Goal: Information Seeking & Learning: Learn about a topic

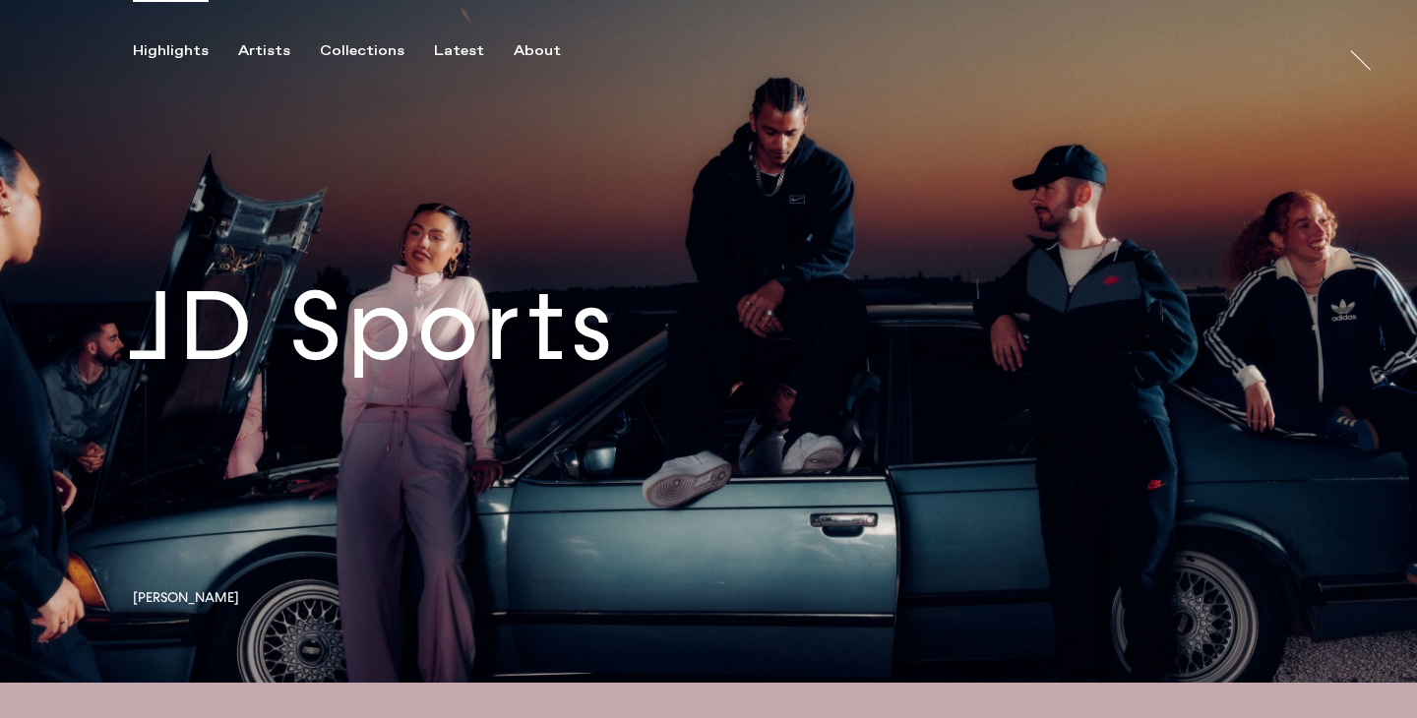
click at [630, 351] on link at bounding box center [708, 341] width 1417 height 683
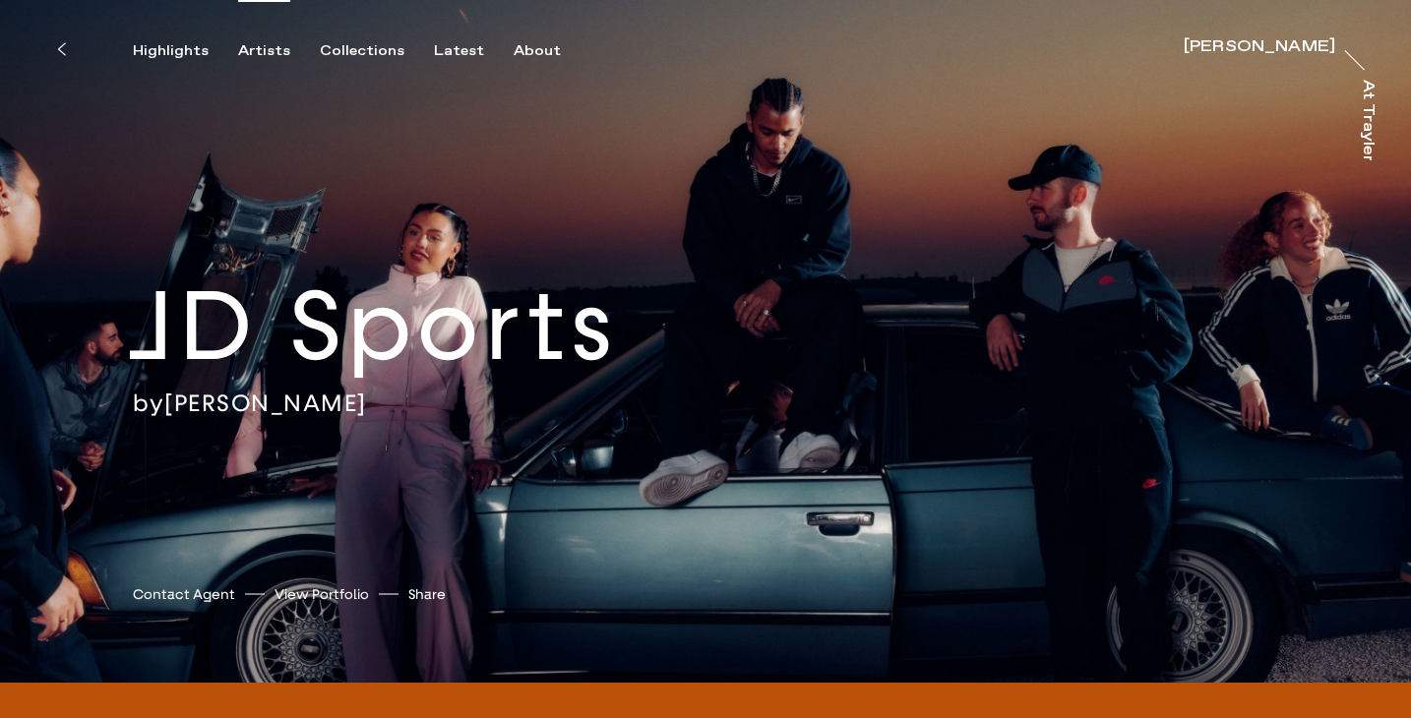
click at [266, 51] on div "Artists" at bounding box center [264, 51] width 52 height 18
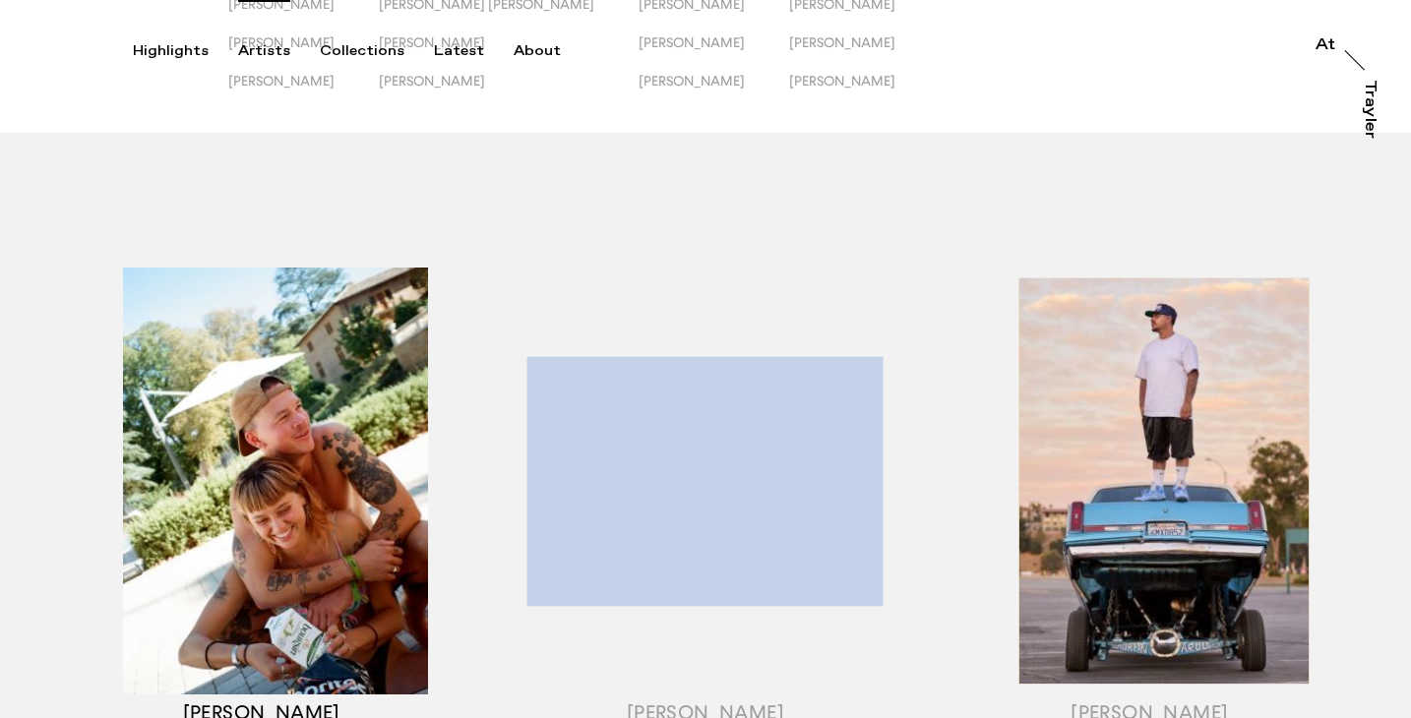
scroll to position [214, 0]
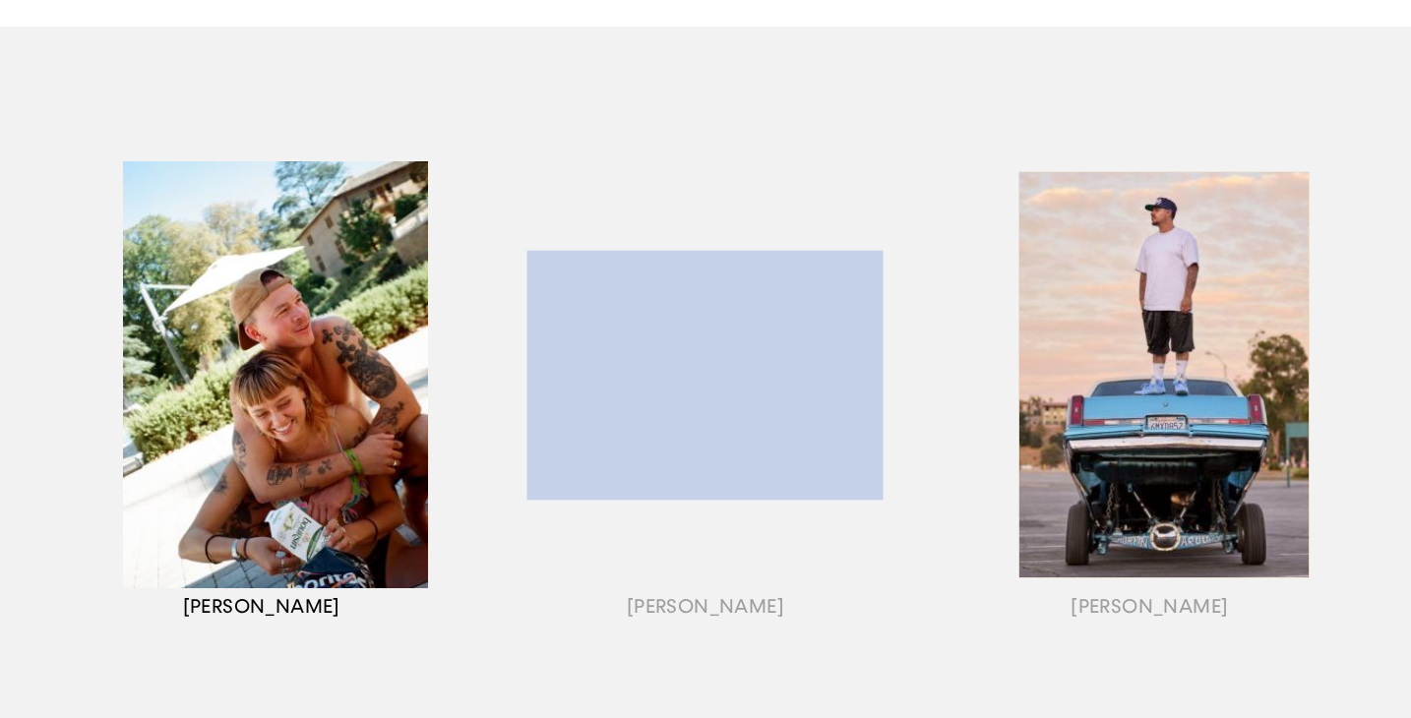
click at [354, 393] on div "button" at bounding box center [261, 400] width 444 height 614
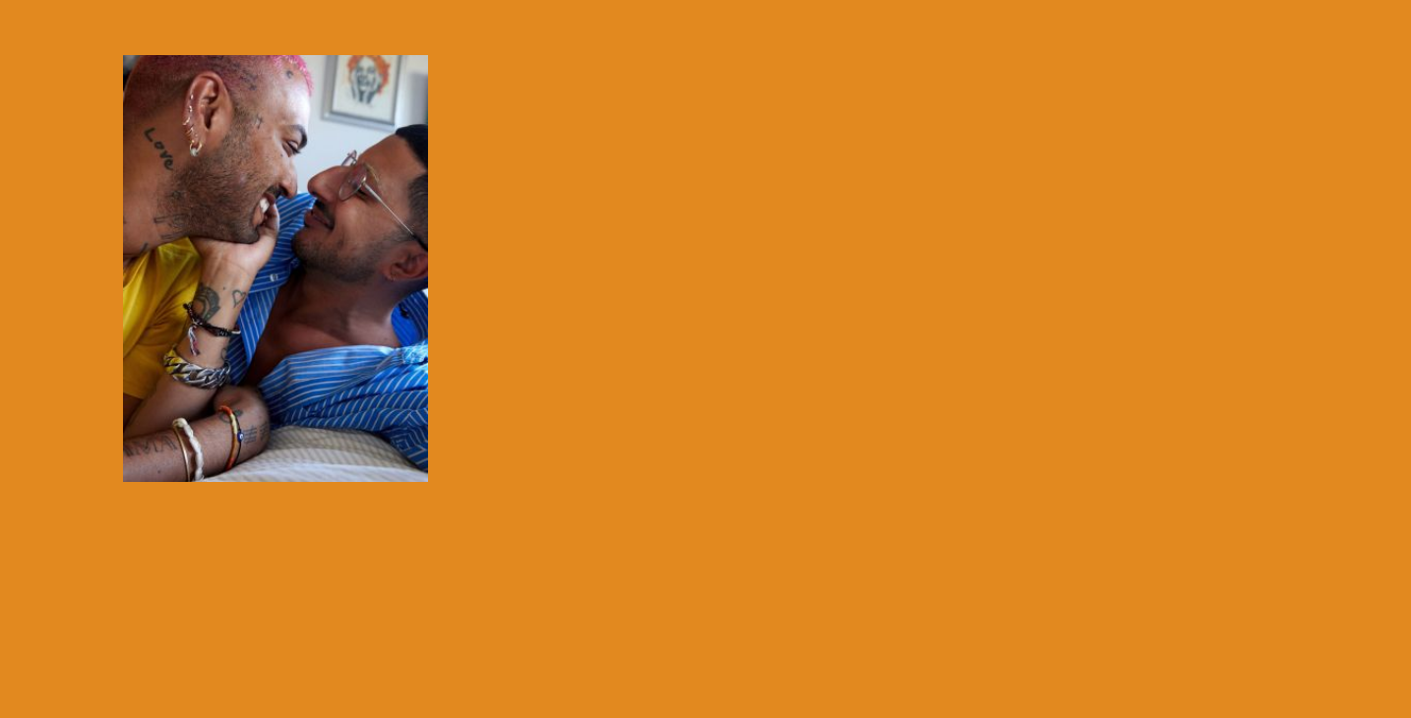
scroll to position [496, 0]
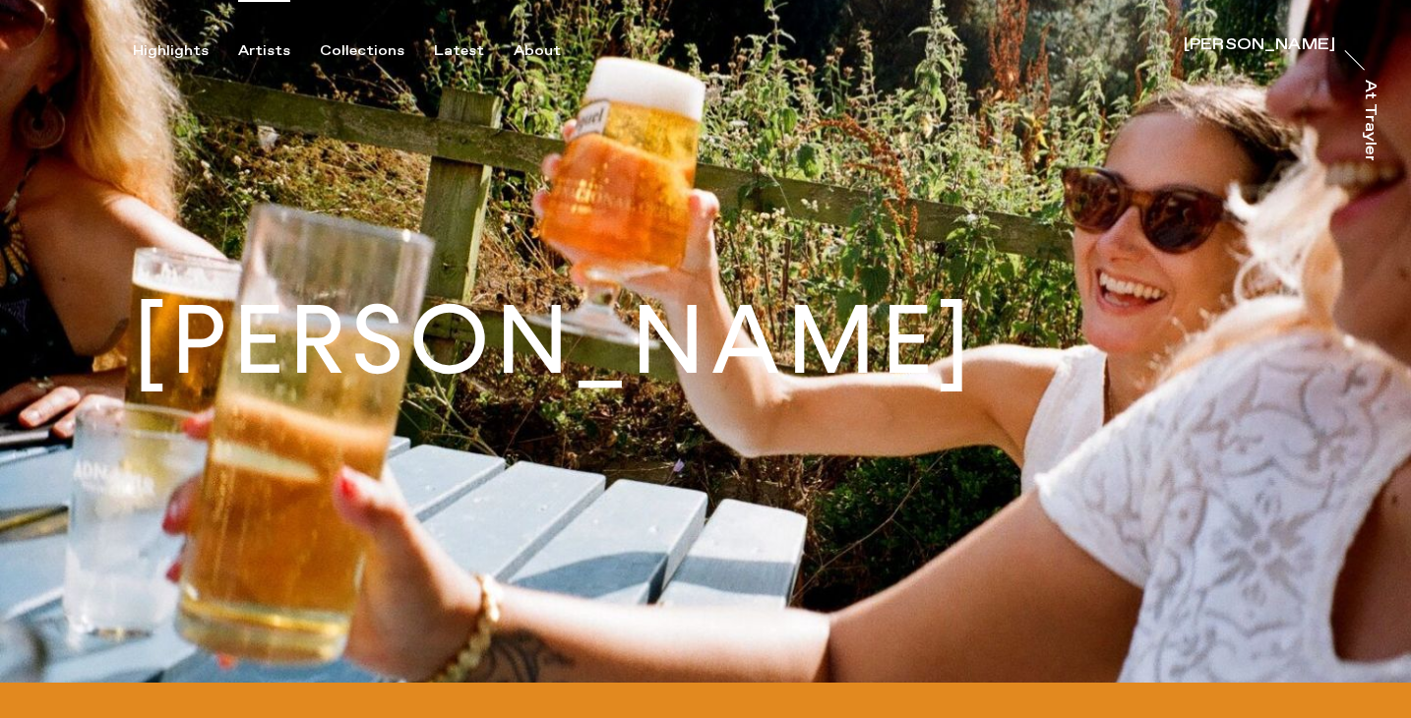
click at [261, 52] on div "Artists" at bounding box center [264, 51] width 52 height 18
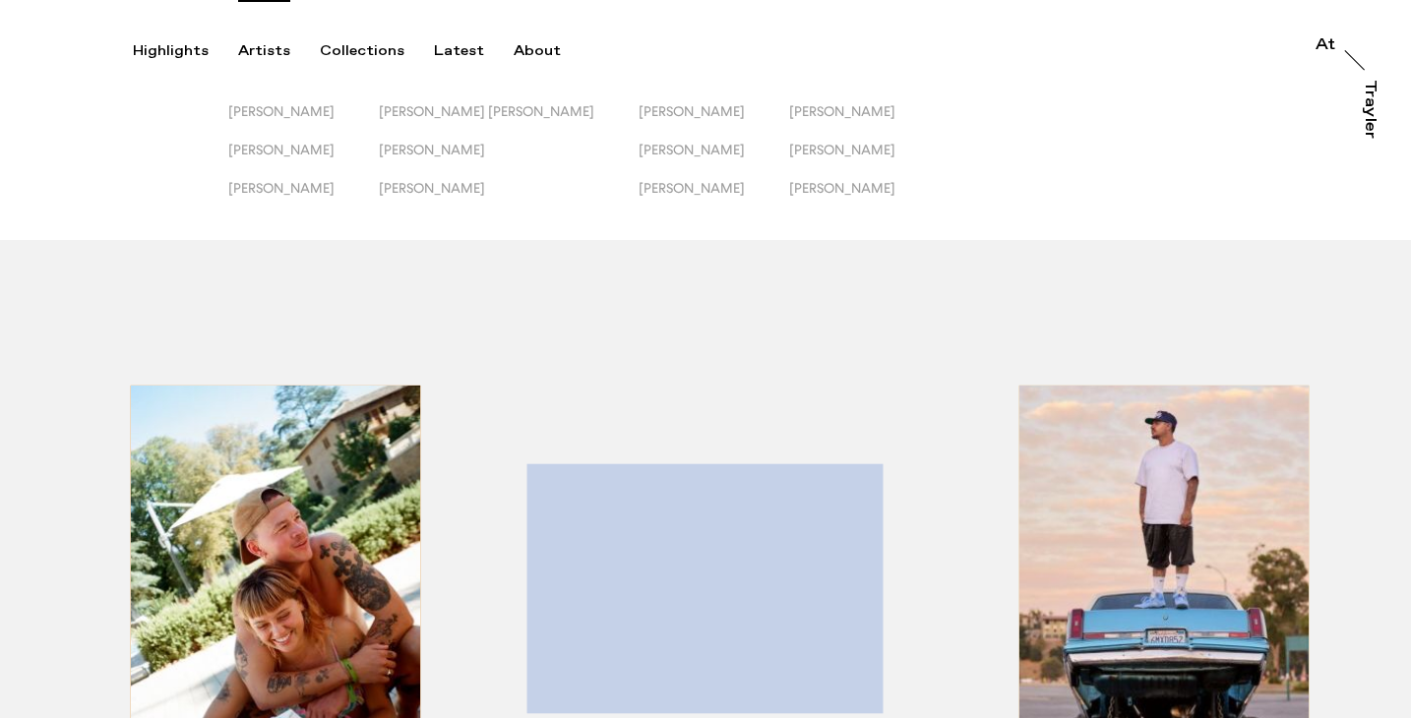
click at [332, 120] on button "[PERSON_NAME]" at bounding box center [303, 122] width 151 height 38
click at [332, 114] on span "[PERSON_NAME]" at bounding box center [281, 111] width 106 height 16
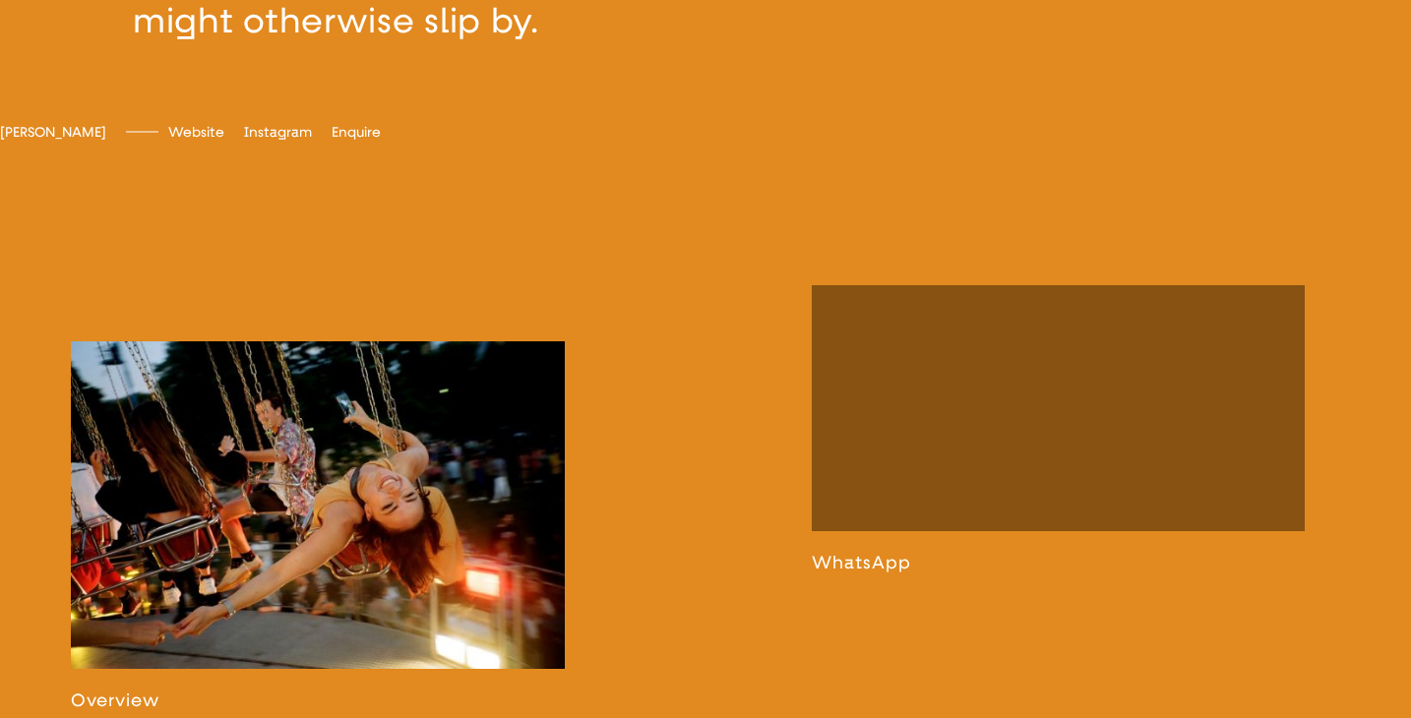
scroll to position [1038, 0]
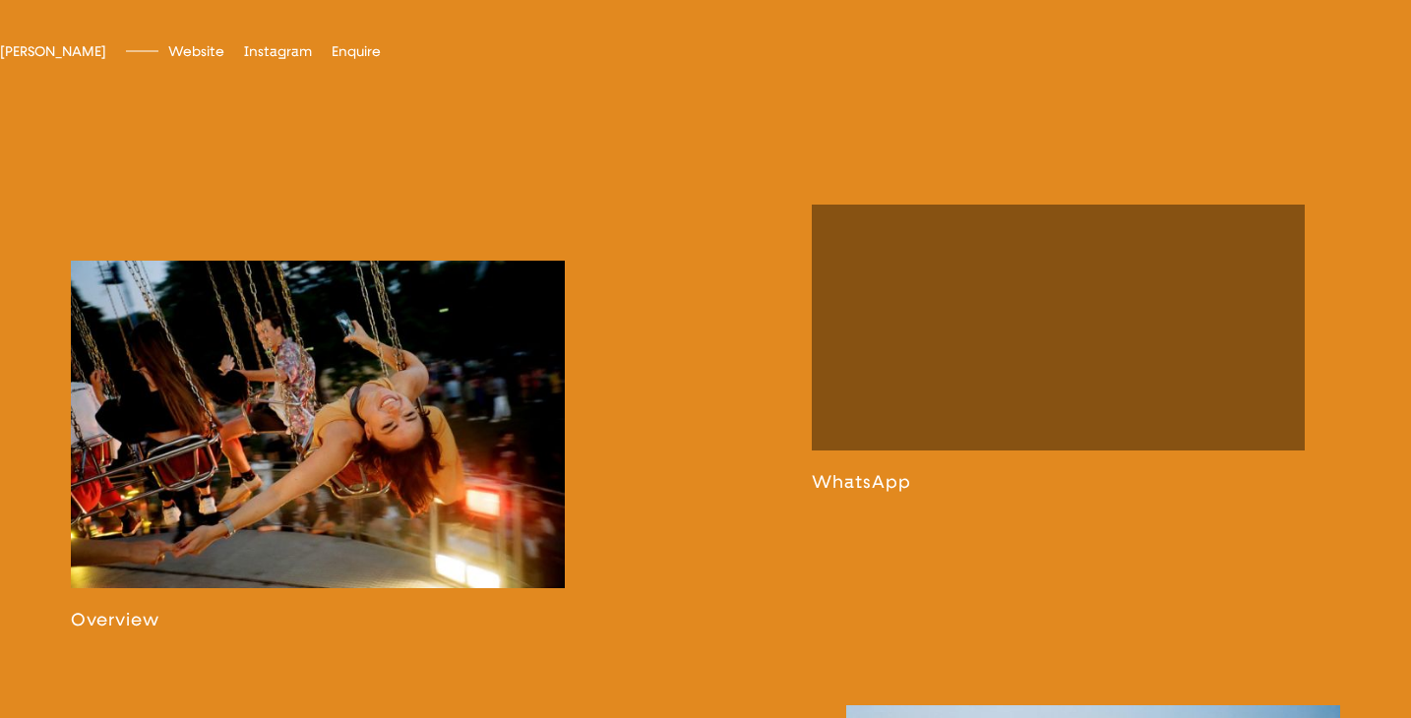
click at [428, 430] on link at bounding box center [318, 446] width 494 height 370
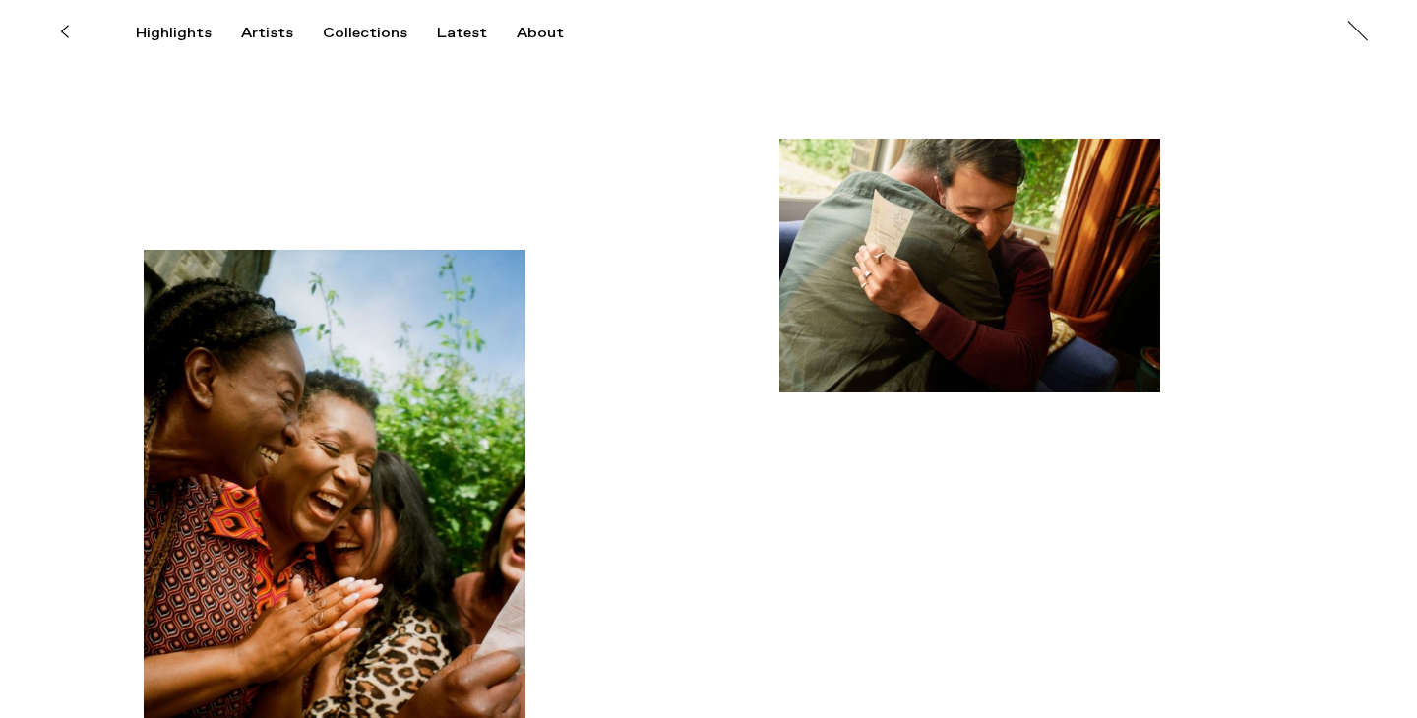
scroll to position [2976, 0]
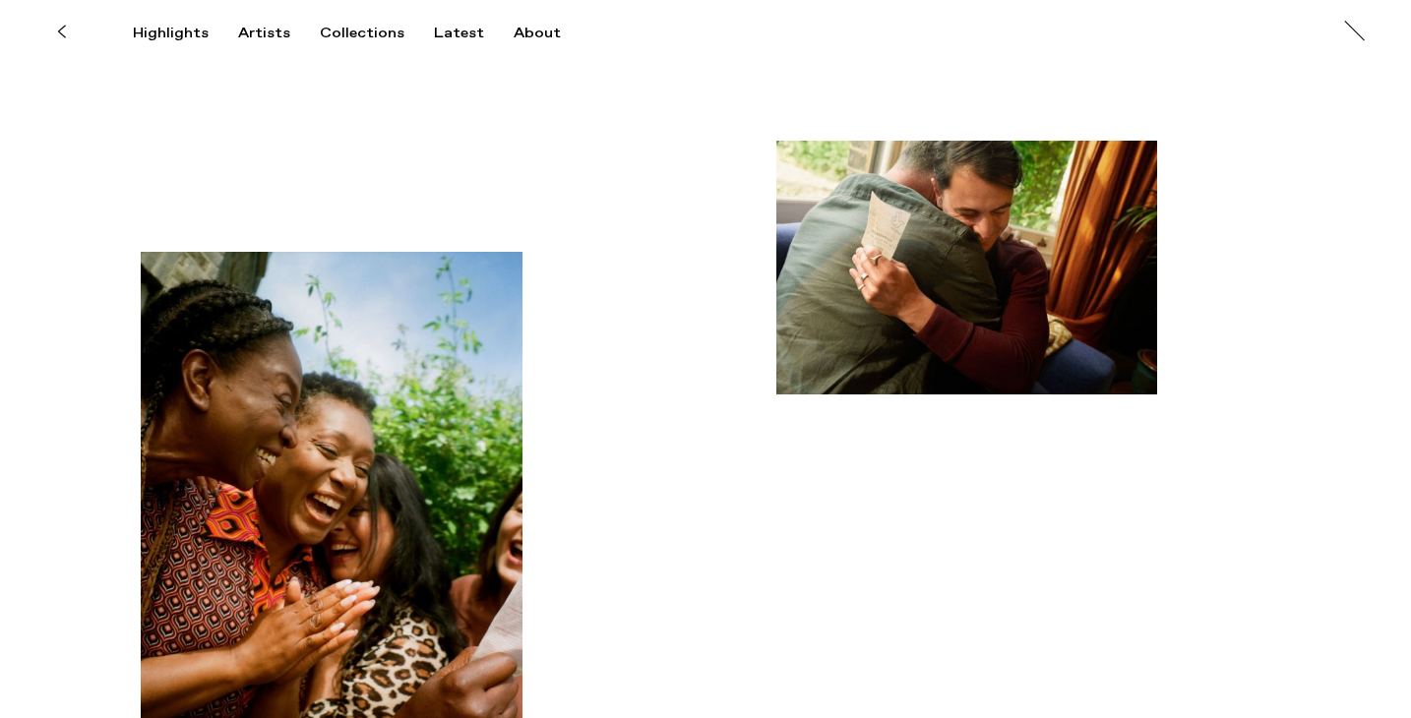
click at [921, 311] on img "button" at bounding box center [967, 268] width 381 height 254
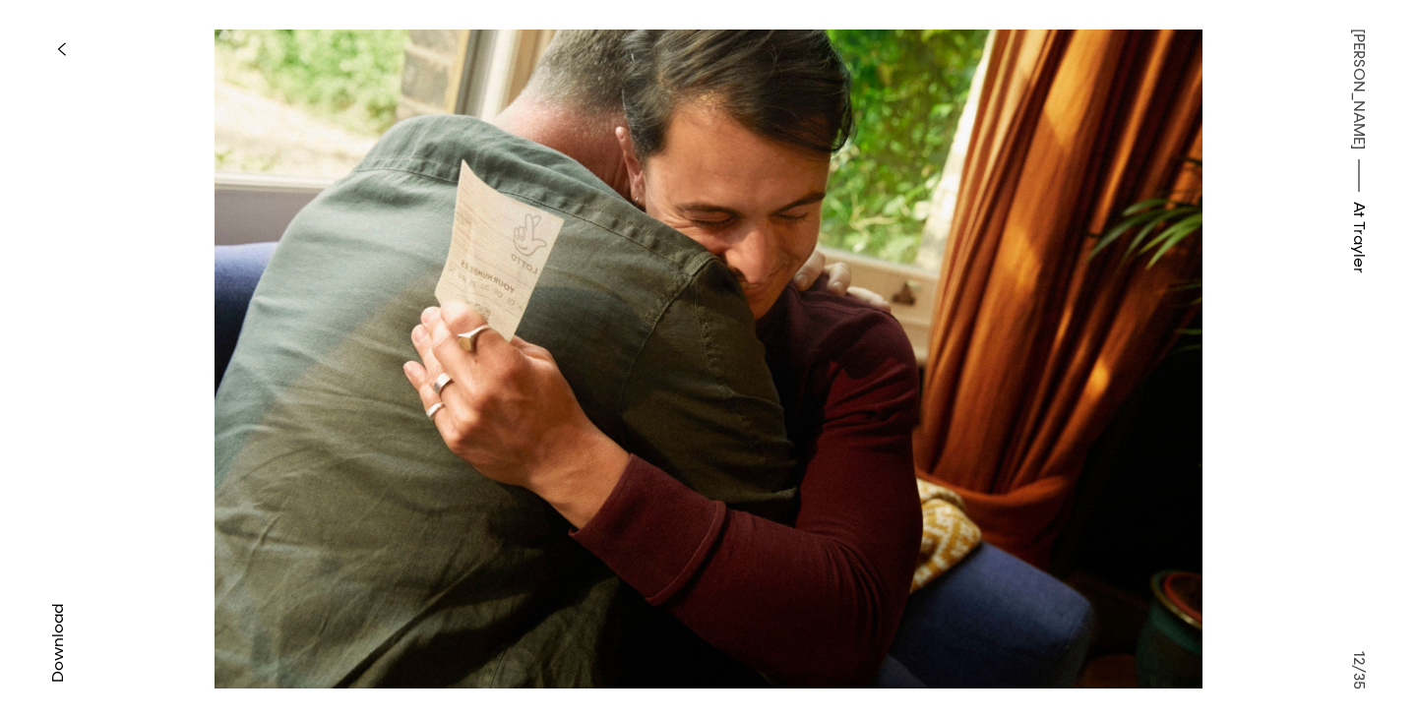
click at [63, 51] on icon "button" at bounding box center [61, 49] width 9 height 16
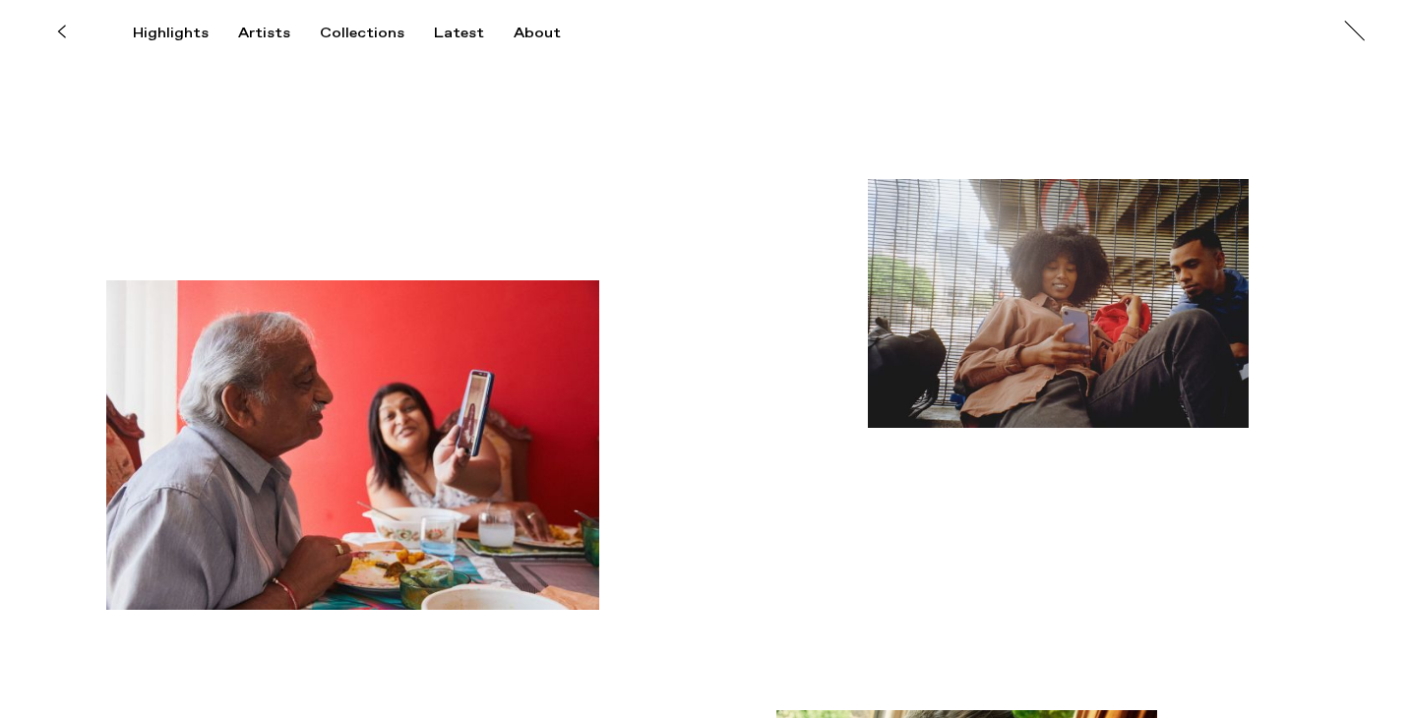
scroll to position [1561, 0]
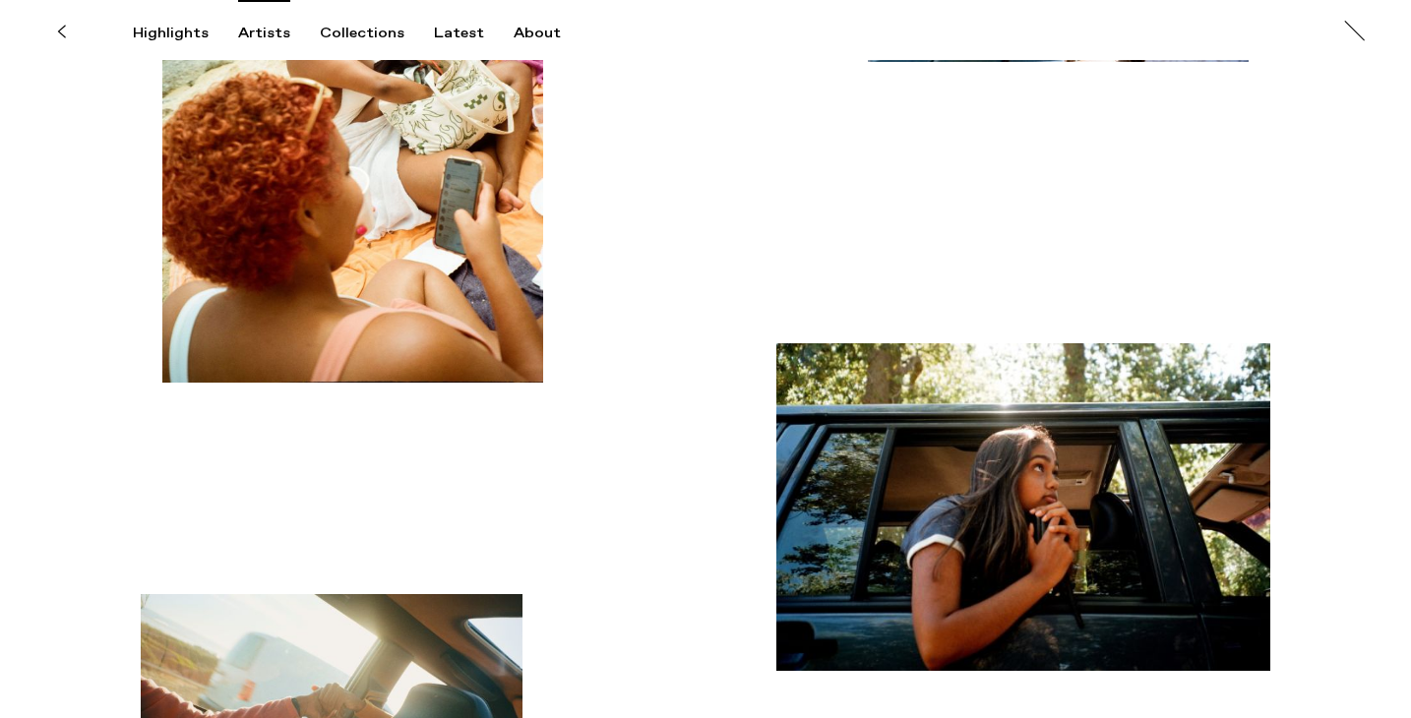
click at [259, 34] on div "Artists" at bounding box center [264, 34] width 52 height 18
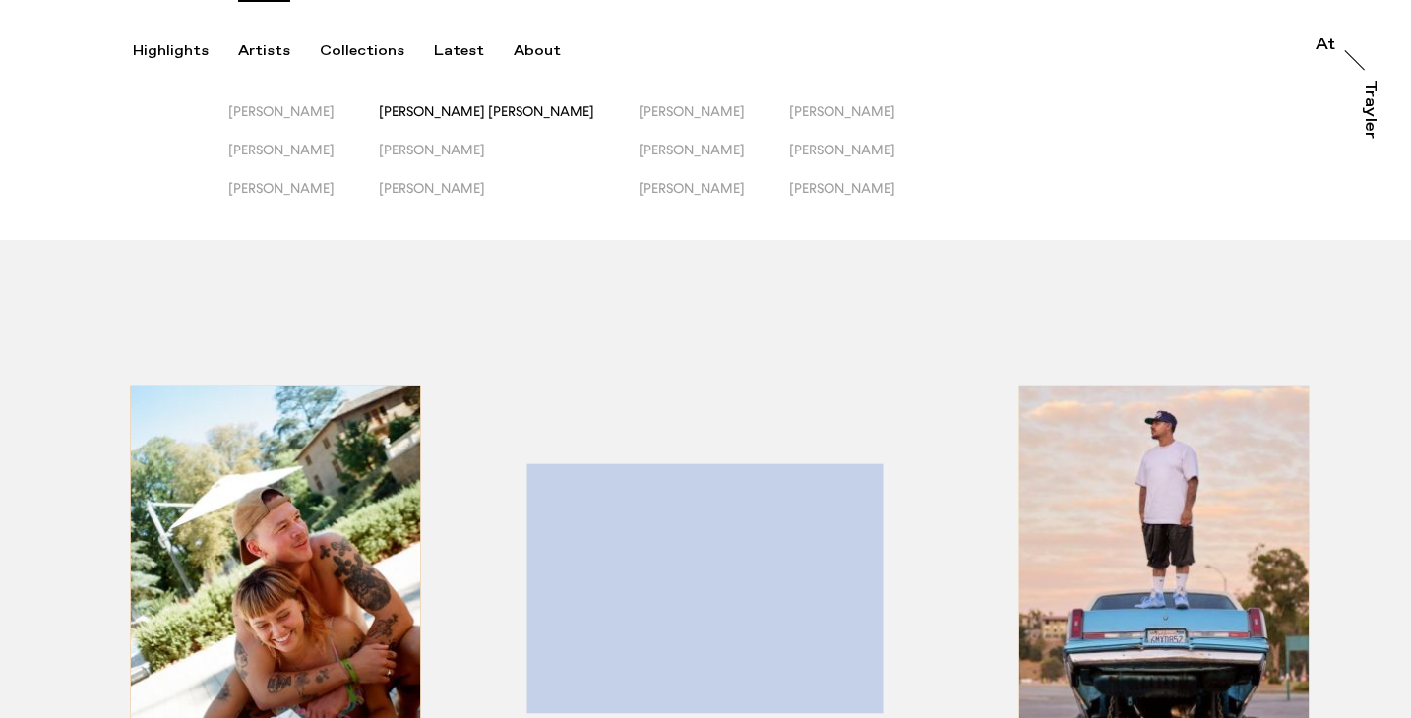
click at [462, 108] on span "[PERSON_NAME] [PERSON_NAME]" at bounding box center [487, 111] width 216 height 16
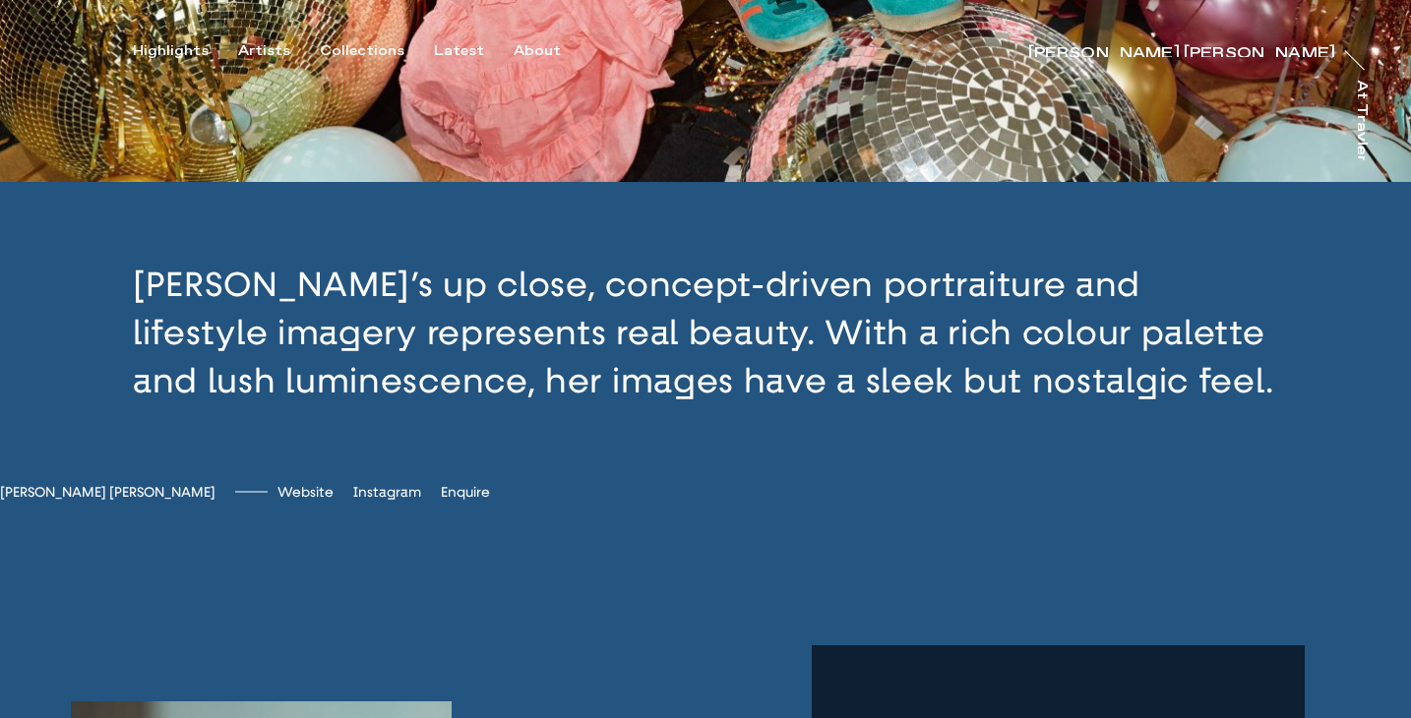
scroll to position [1071, 0]
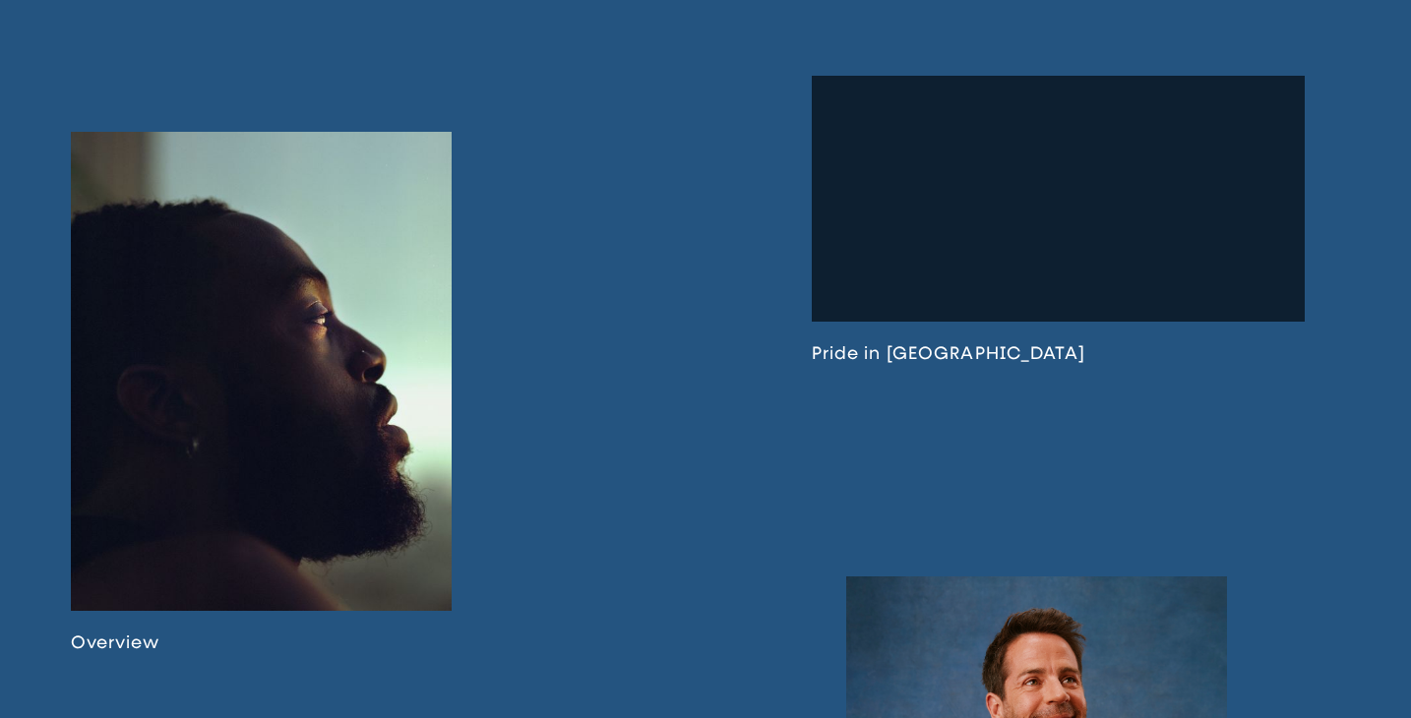
click at [297, 352] on link at bounding box center [261, 393] width 381 height 522
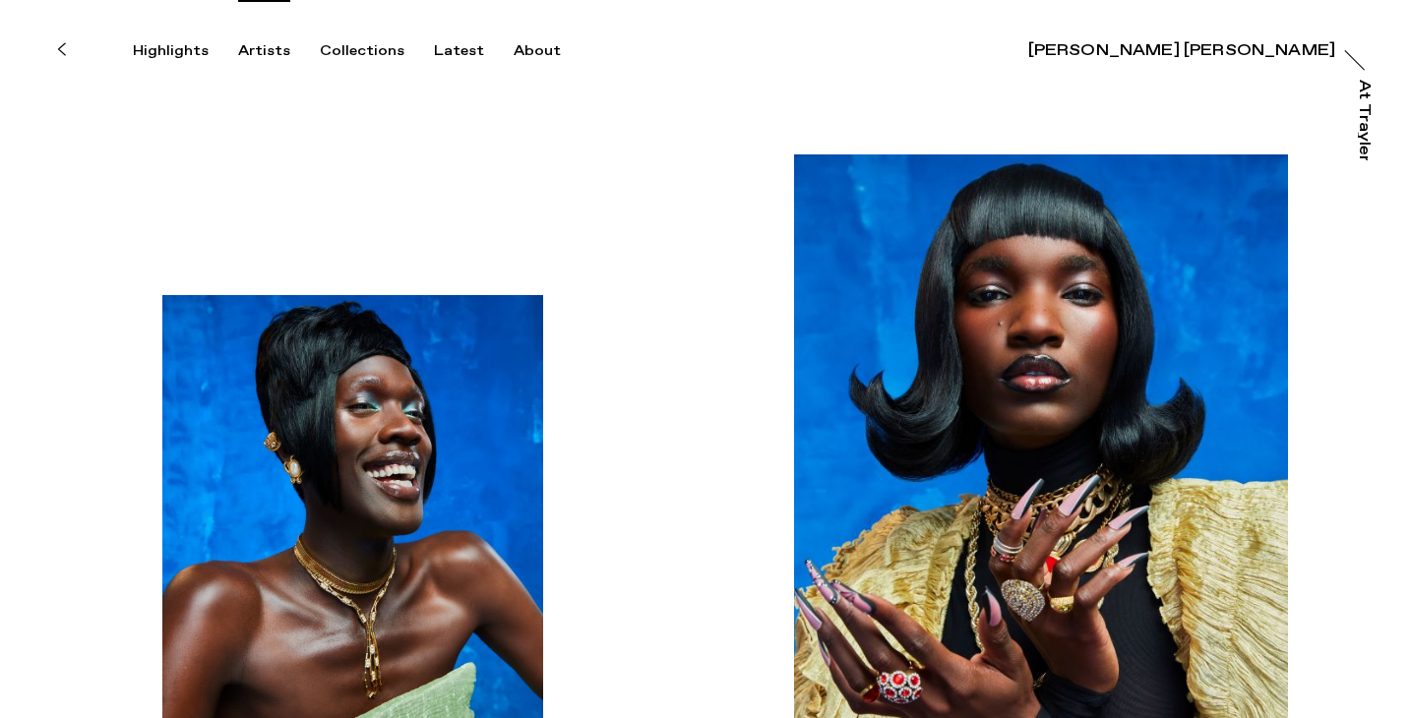
click at [264, 47] on div "Artists" at bounding box center [264, 51] width 52 height 18
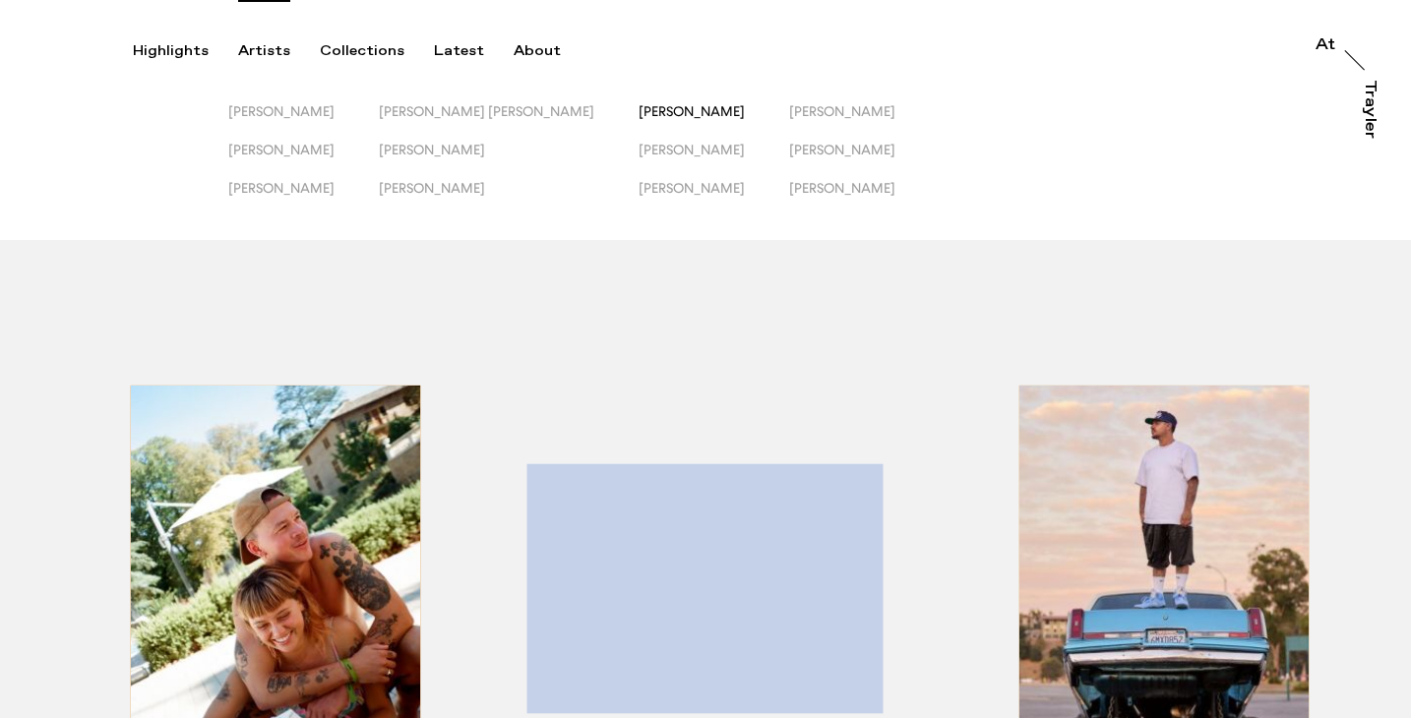
click at [639, 116] on span "[PERSON_NAME]" at bounding box center [692, 111] width 106 height 16
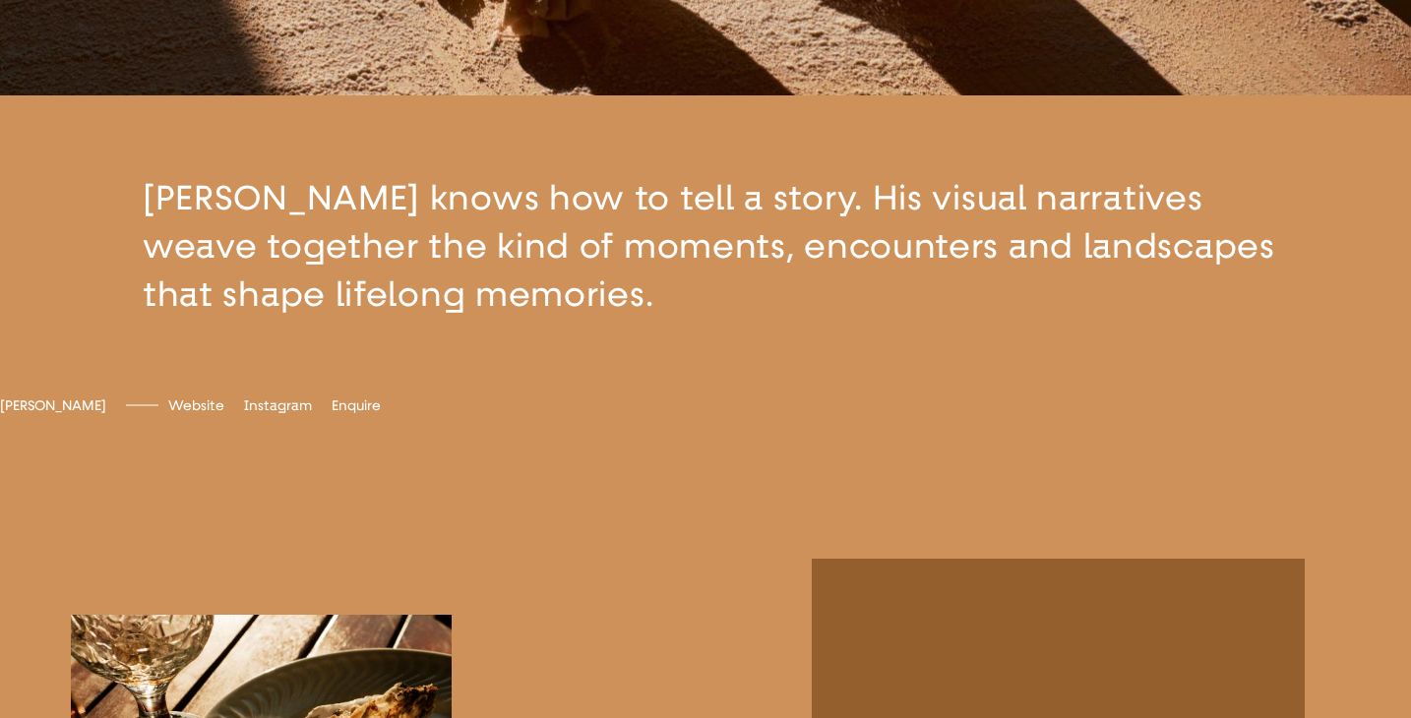
scroll to position [981, 0]
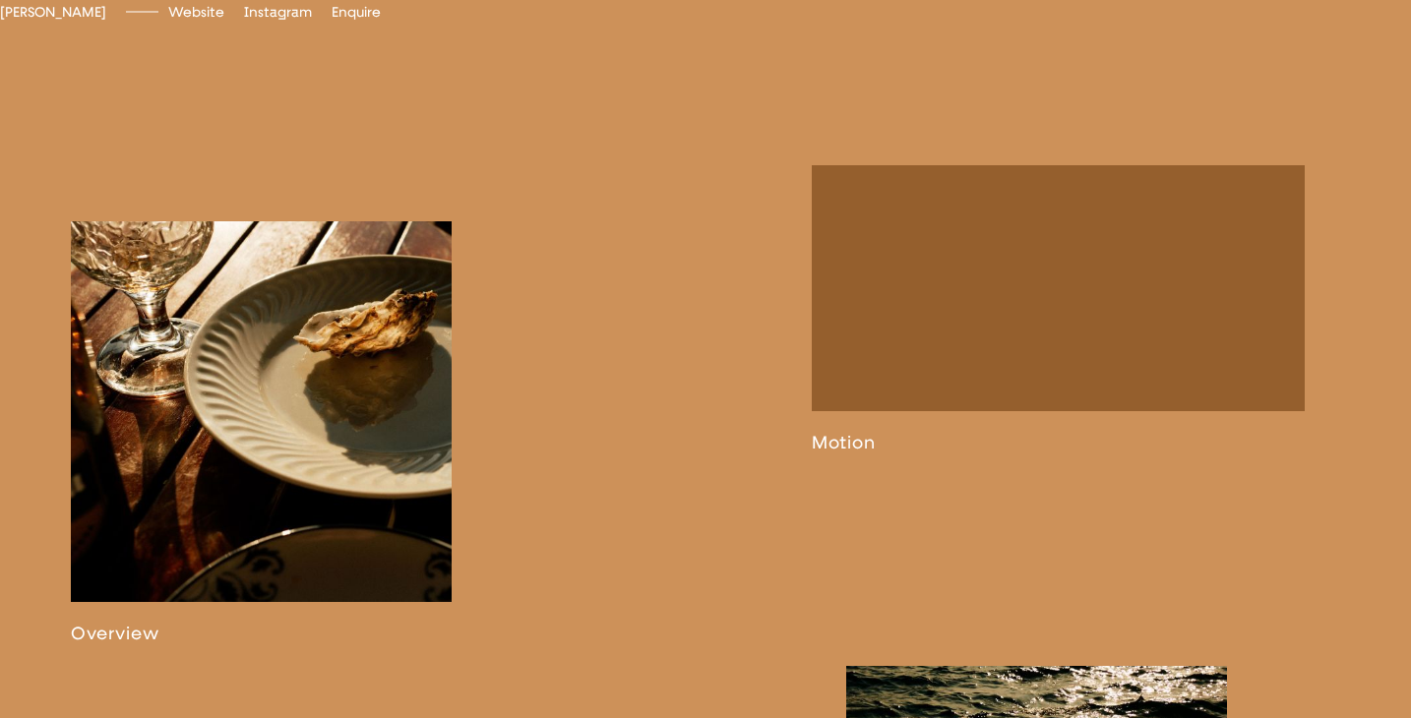
click at [376, 406] on link at bounding box center [261, 432] width 381 height 423
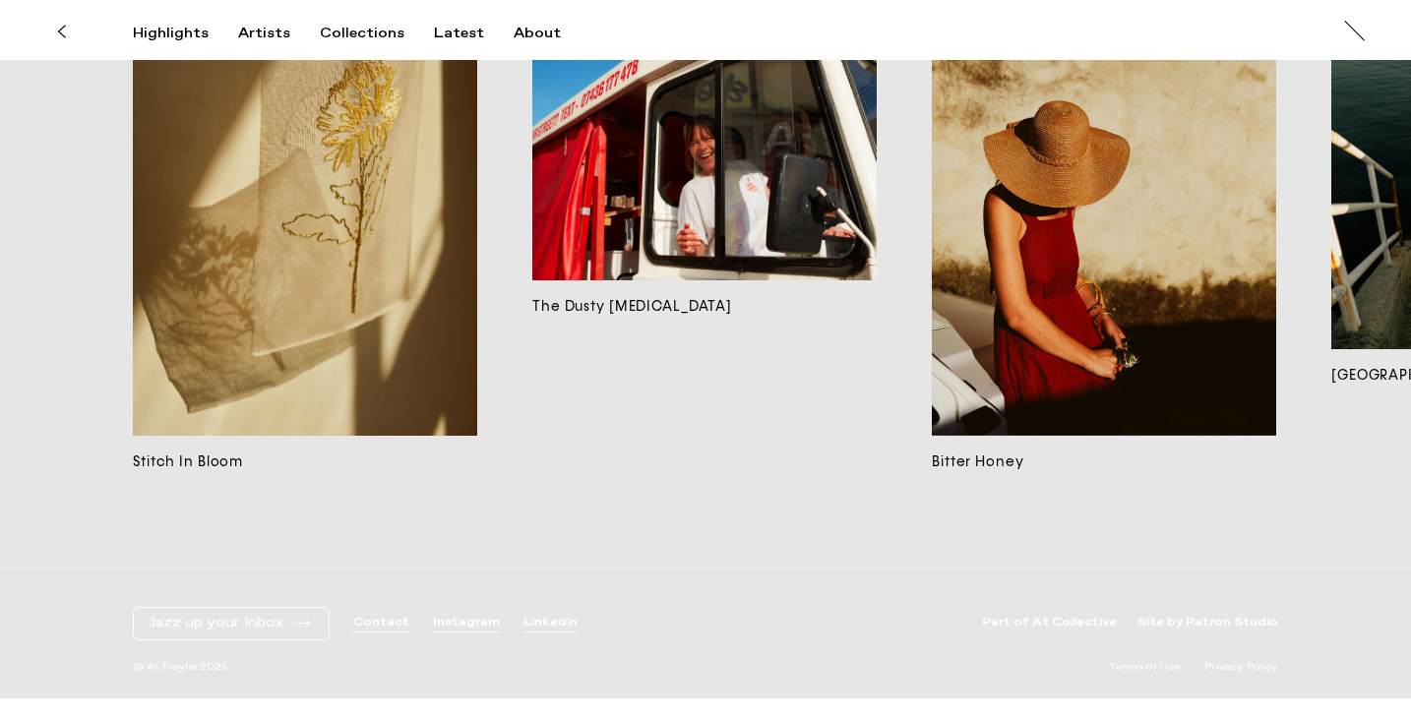
scroll to position [14391, 0]
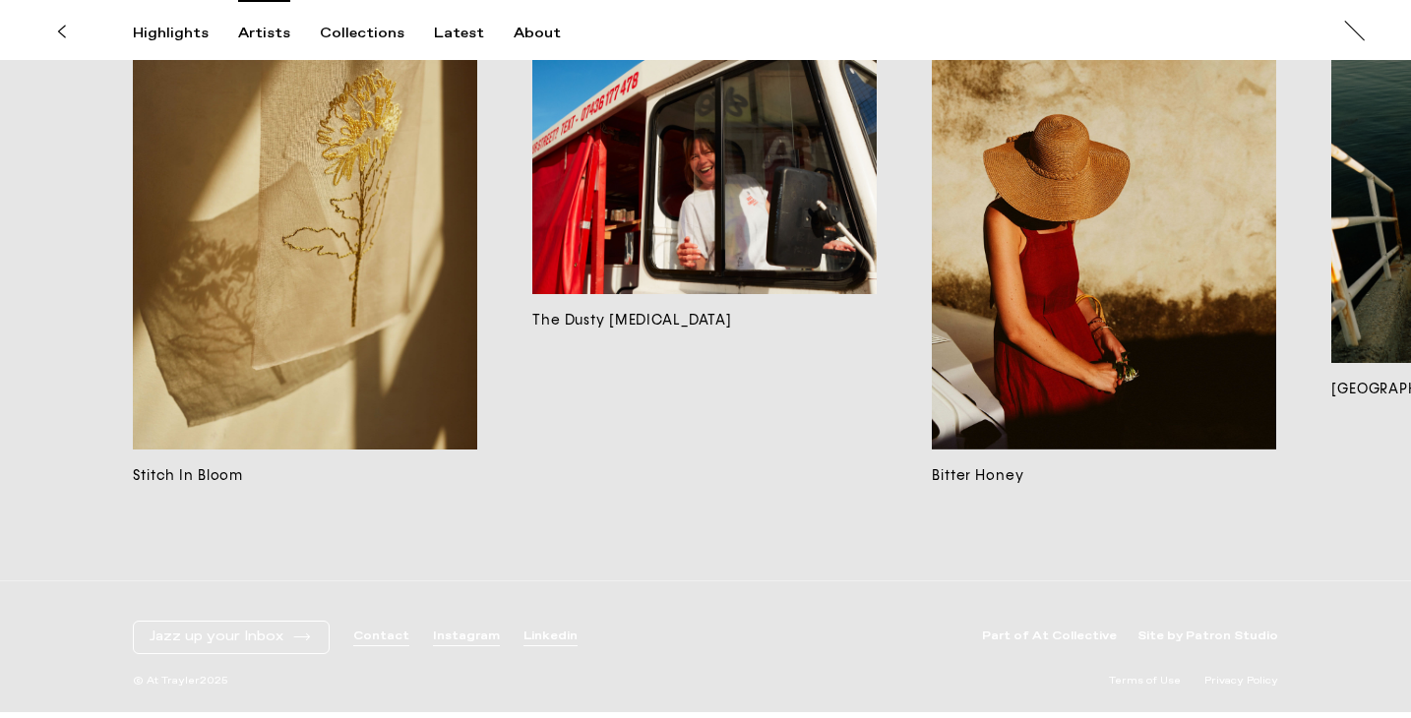
click at [259, 31] on div "Artists" at bounding box center [264, 34] width 52 height 18
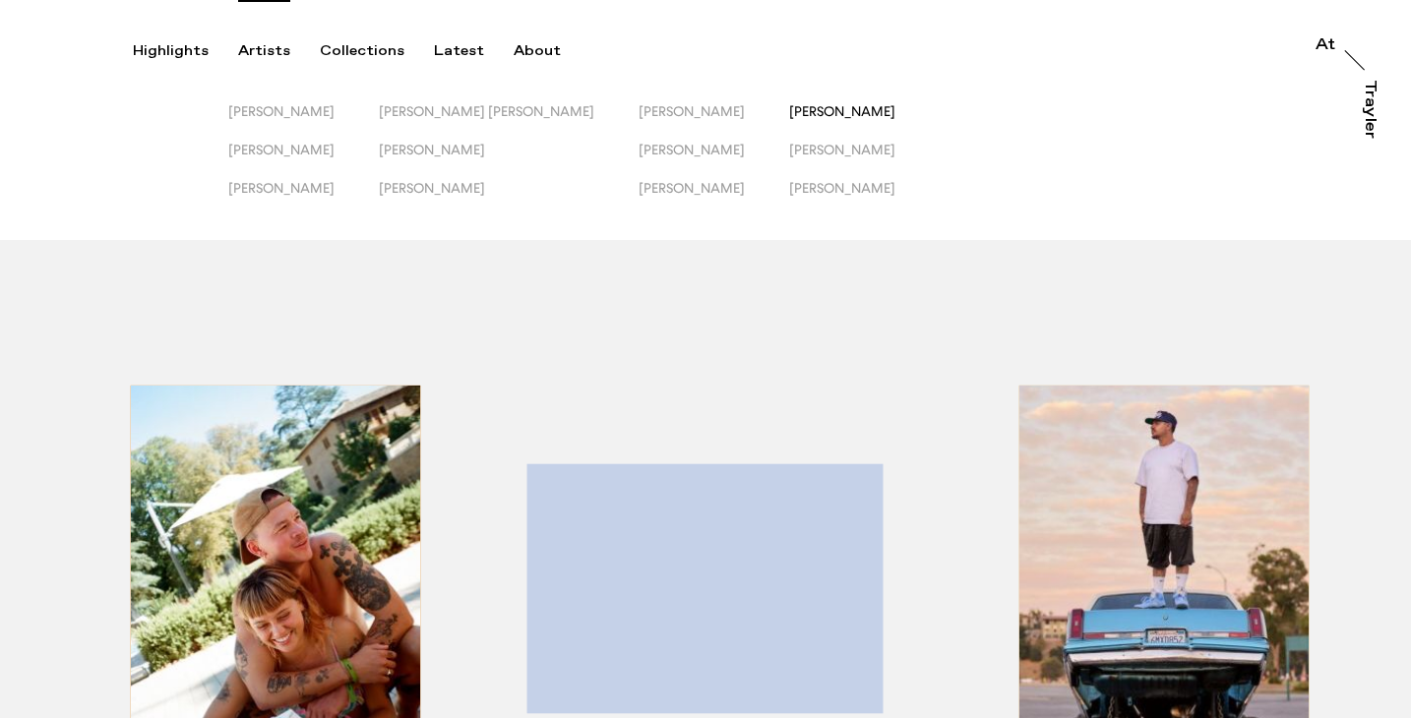
click at [789, 117] on span "[PERSON_NAME]" at bounding box center [842, 111] width 106 height 16
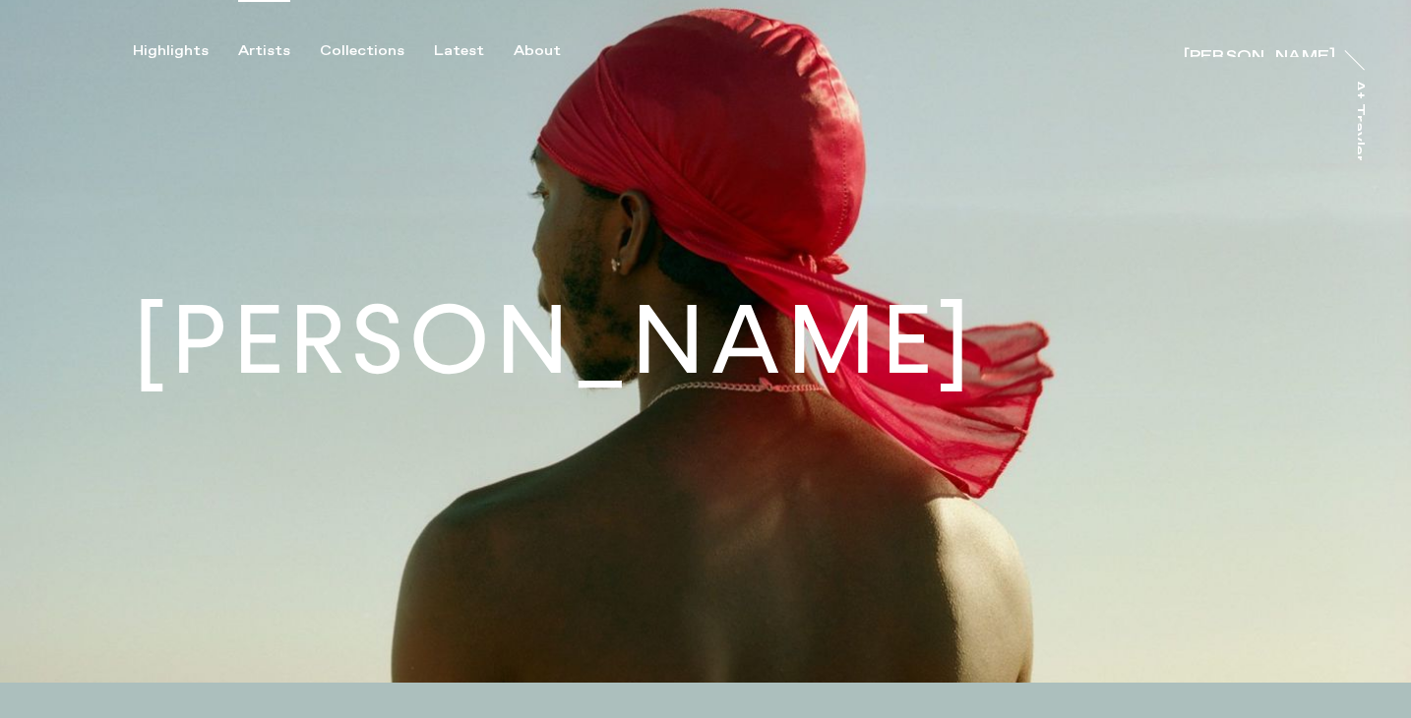
click at [251, 48] on div "Artists" at bounding box center [264, 51] width 52 height 18
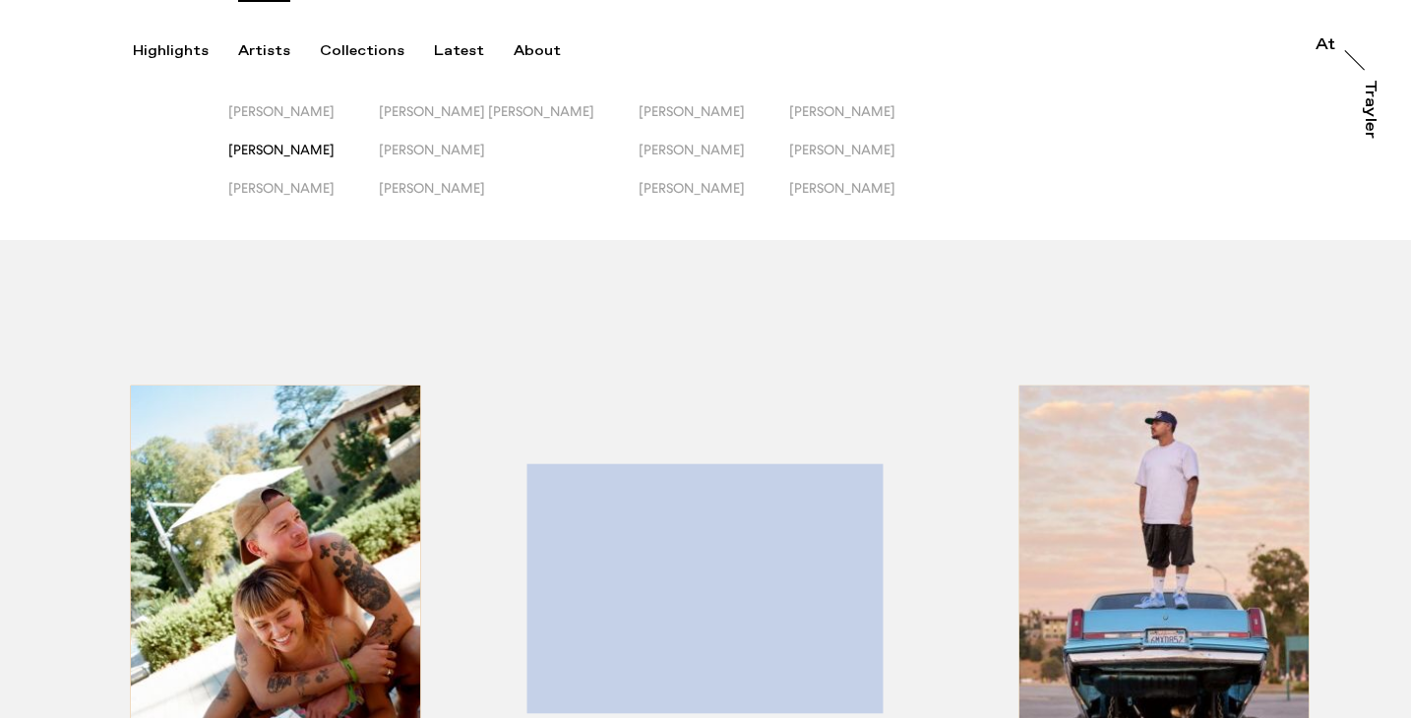
click at [253, 155] on span "[PERSON_NAME]" at bounding box center [281, 150] width 106 height 16
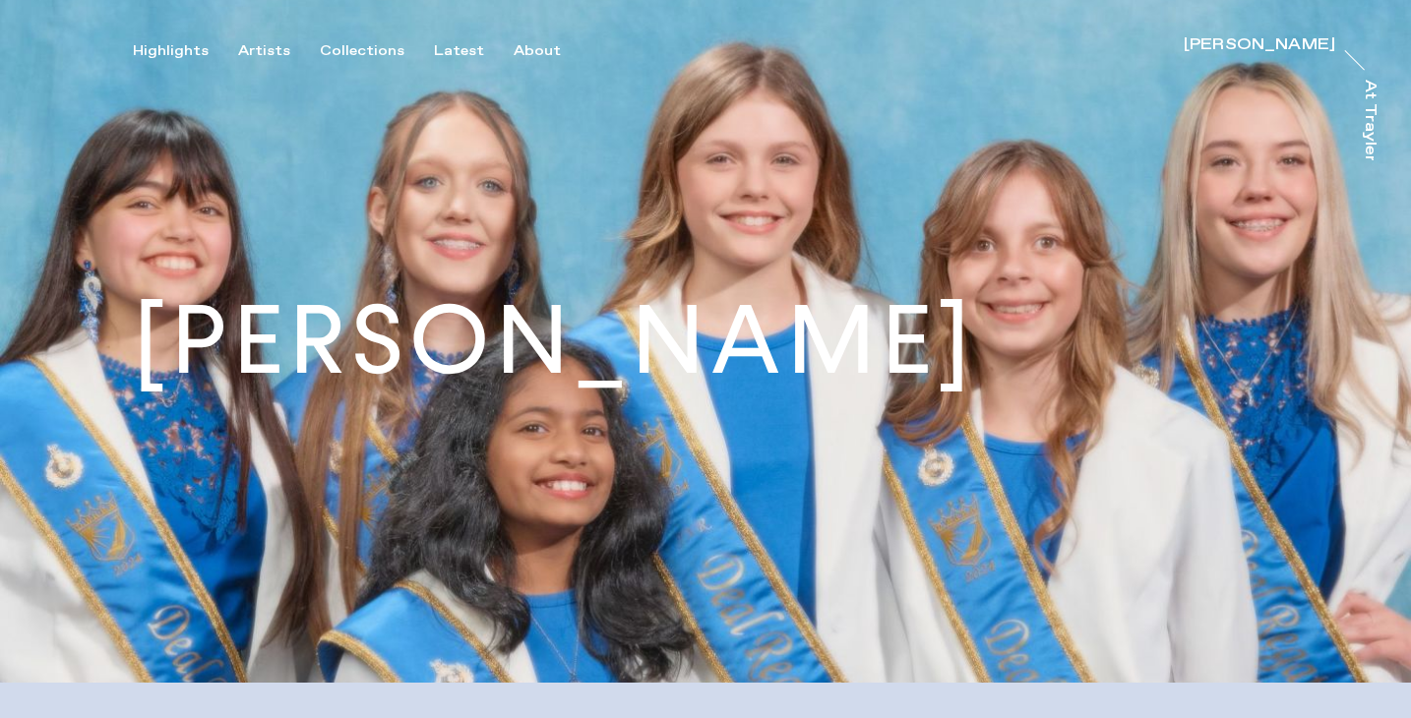
click at [260, 40] on div "Highlights Artists Collections Latest About [PERSON_NAME] [PERSON_NAME] At [PER…" at bounding box center [708, 30] width 1417 height 60
click at [261, 47] on div "Artists" at bounding box center [264, 51] width 52 height 18
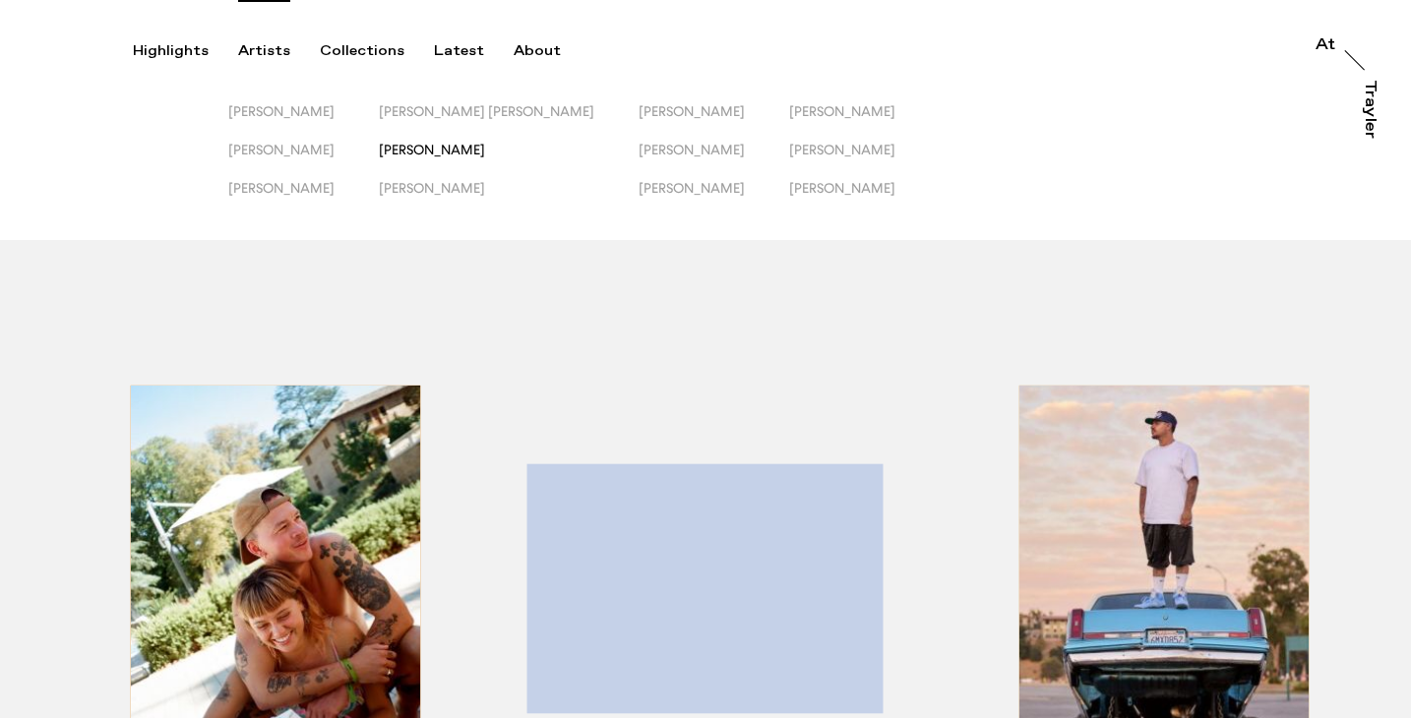
click at [466, 147] on span "[PERSON_NAME]" at bounding box center [432, 150] width 106 height 16
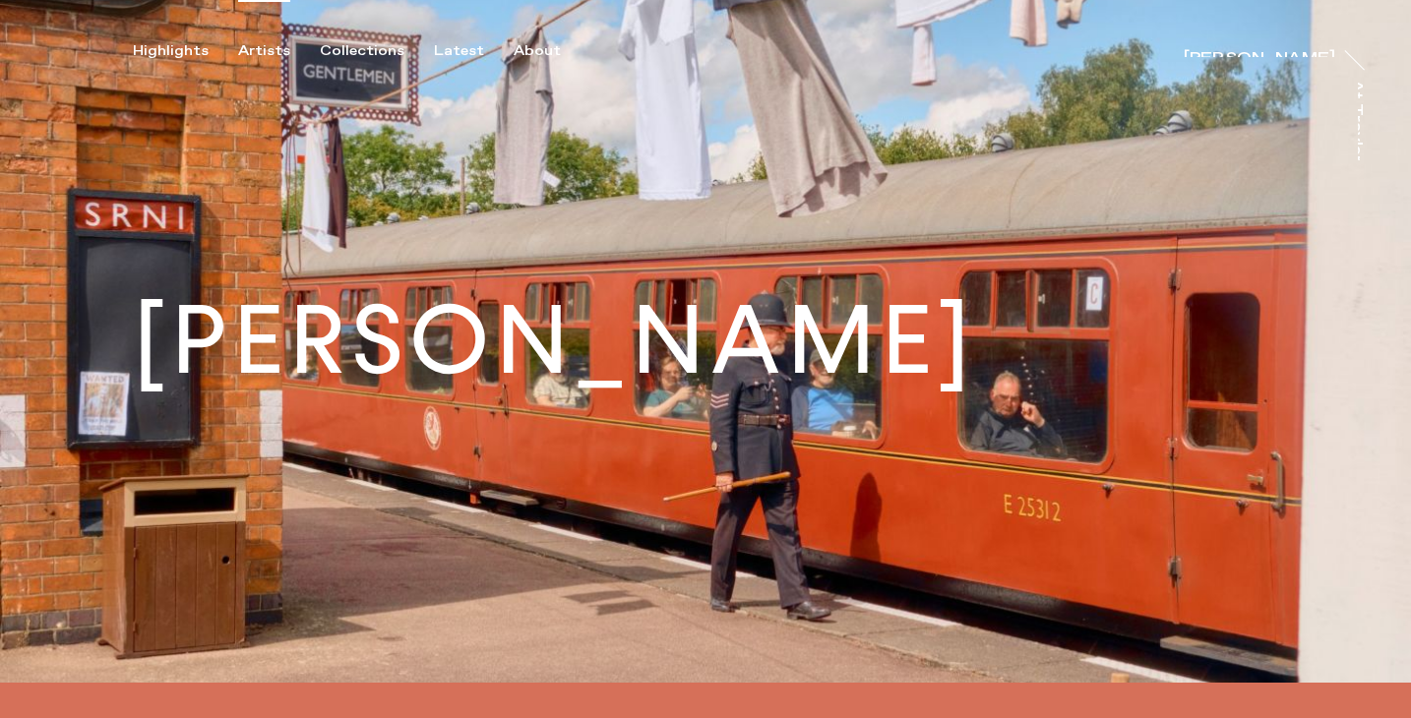
click at [253, 56] on div "Artists" at bounding box center [264, 51] width 52 height 18
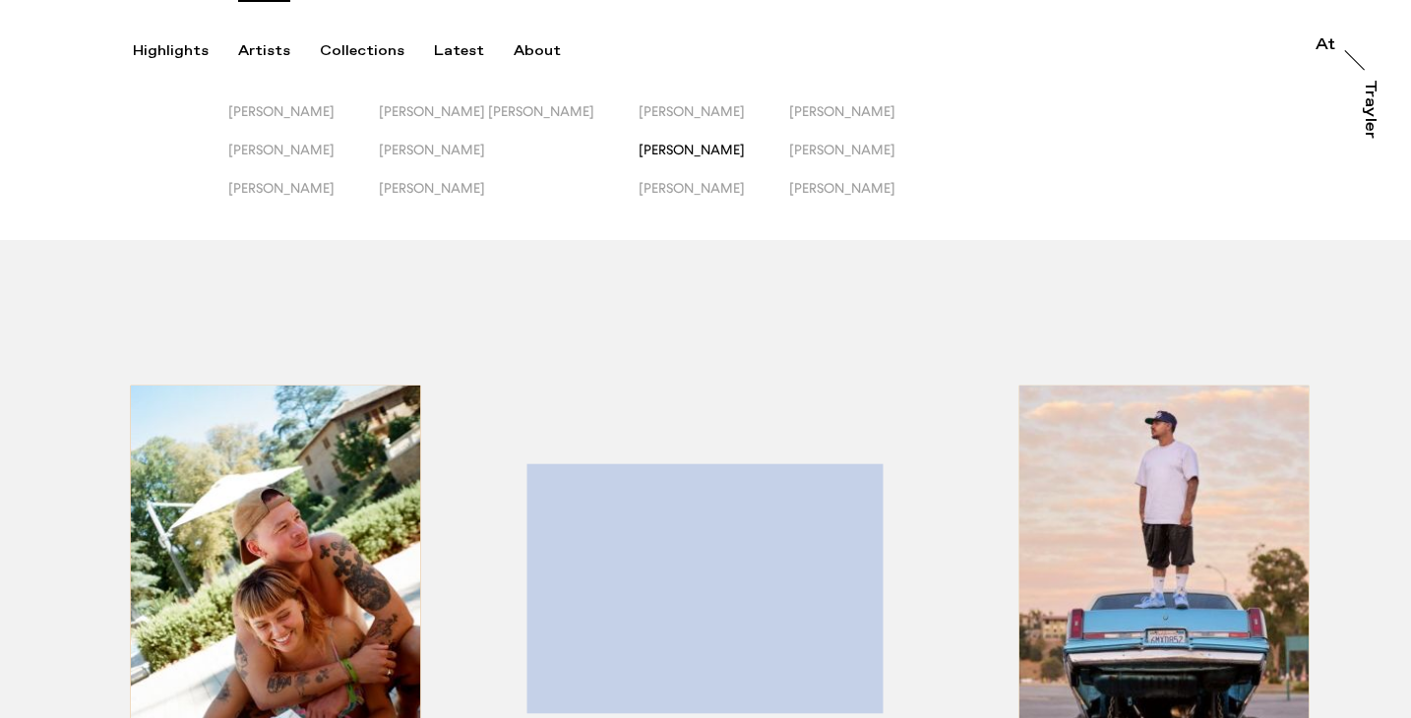
click at [639, 153] on span "[PERSON_NAME]" at bounding box center [692, 150] width 106 height 16
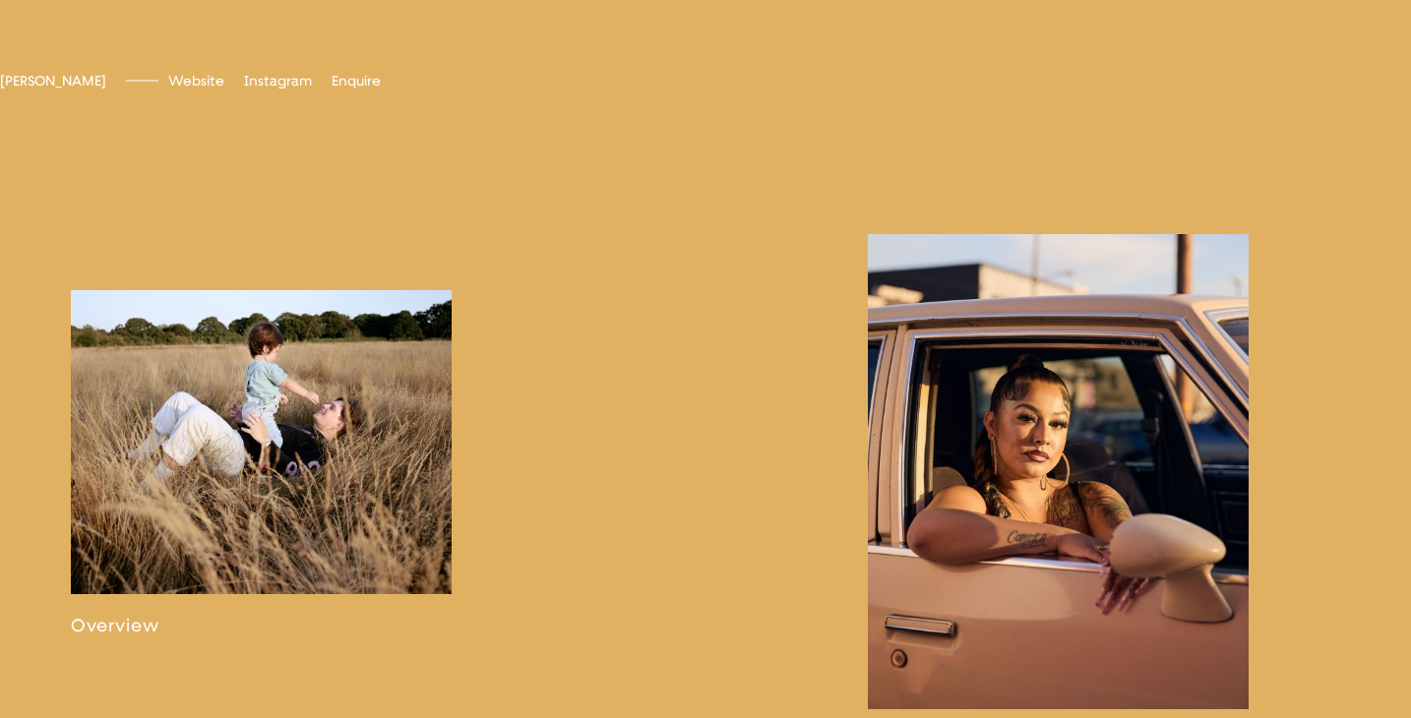
scroll to position [1021, 0]
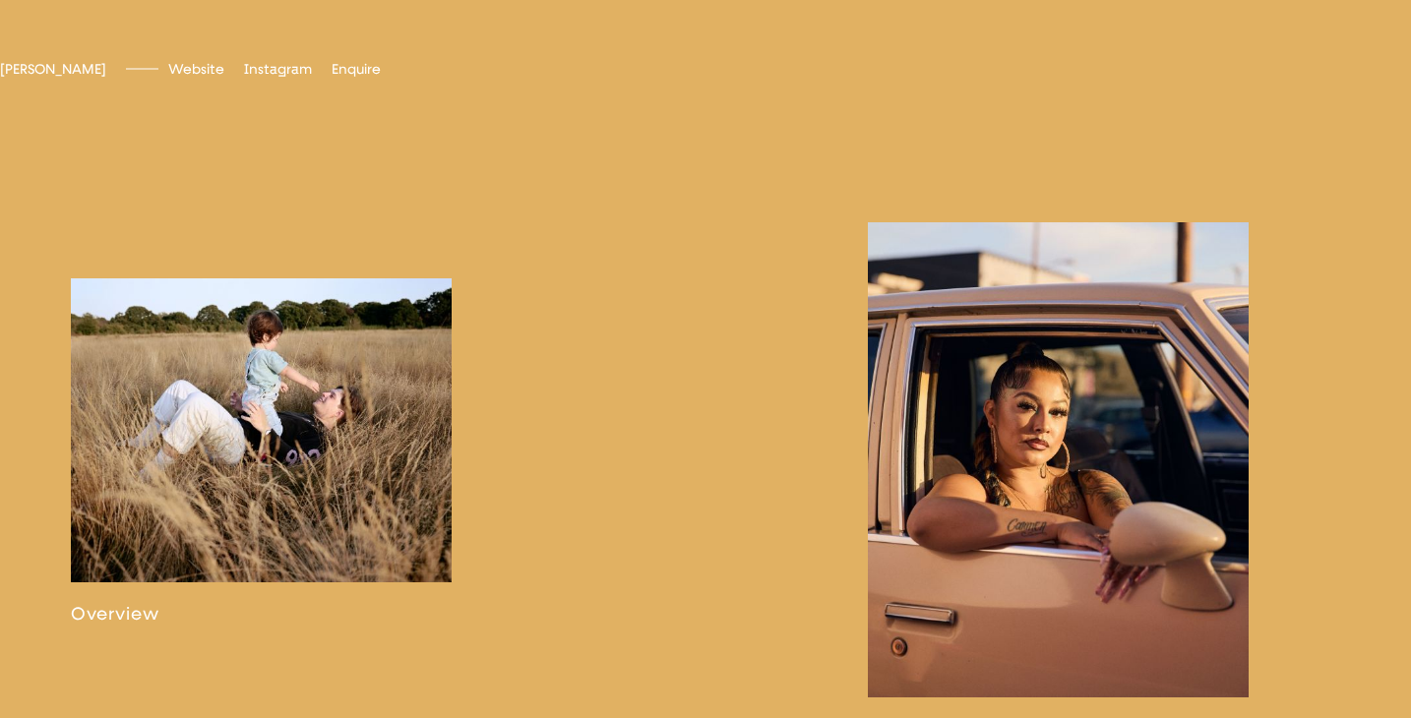
click at [312, 437] on link at bounding box center [261, 452] width 381 height 347
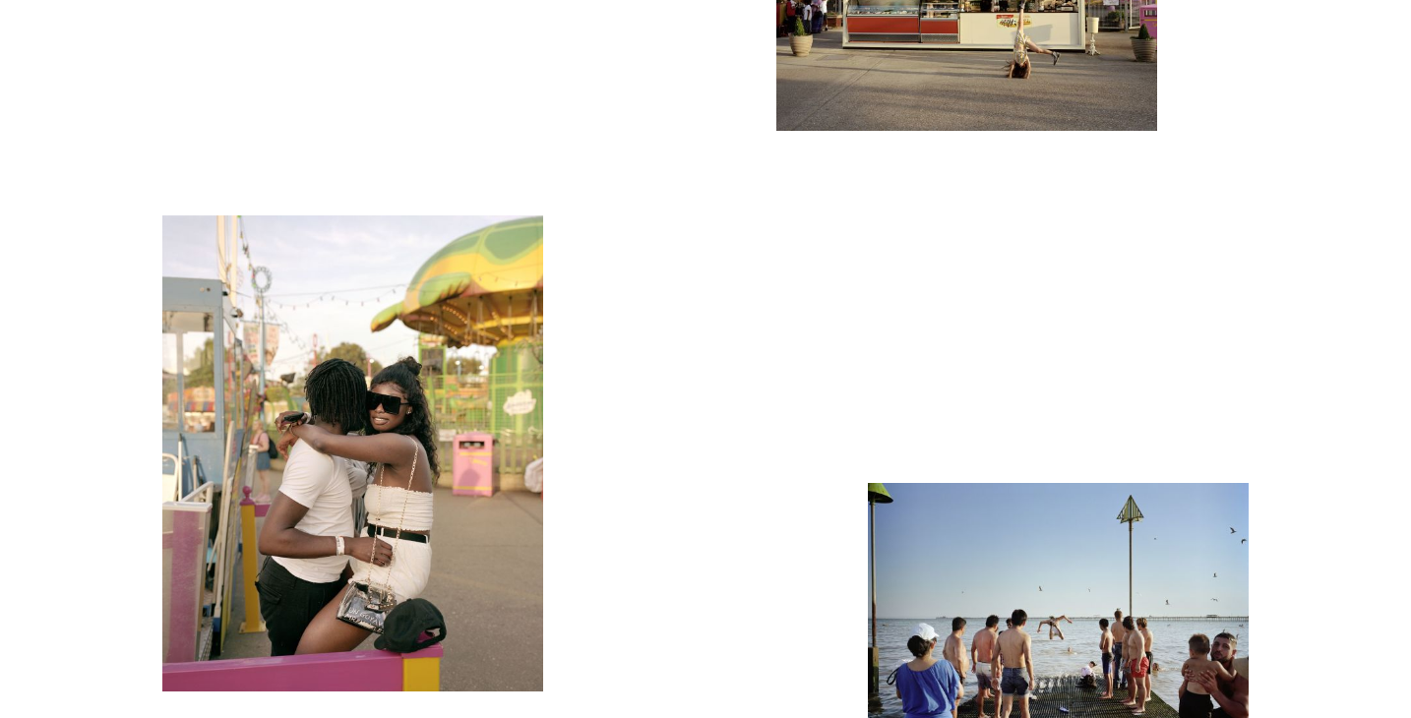
scroll to position [3965, 0]
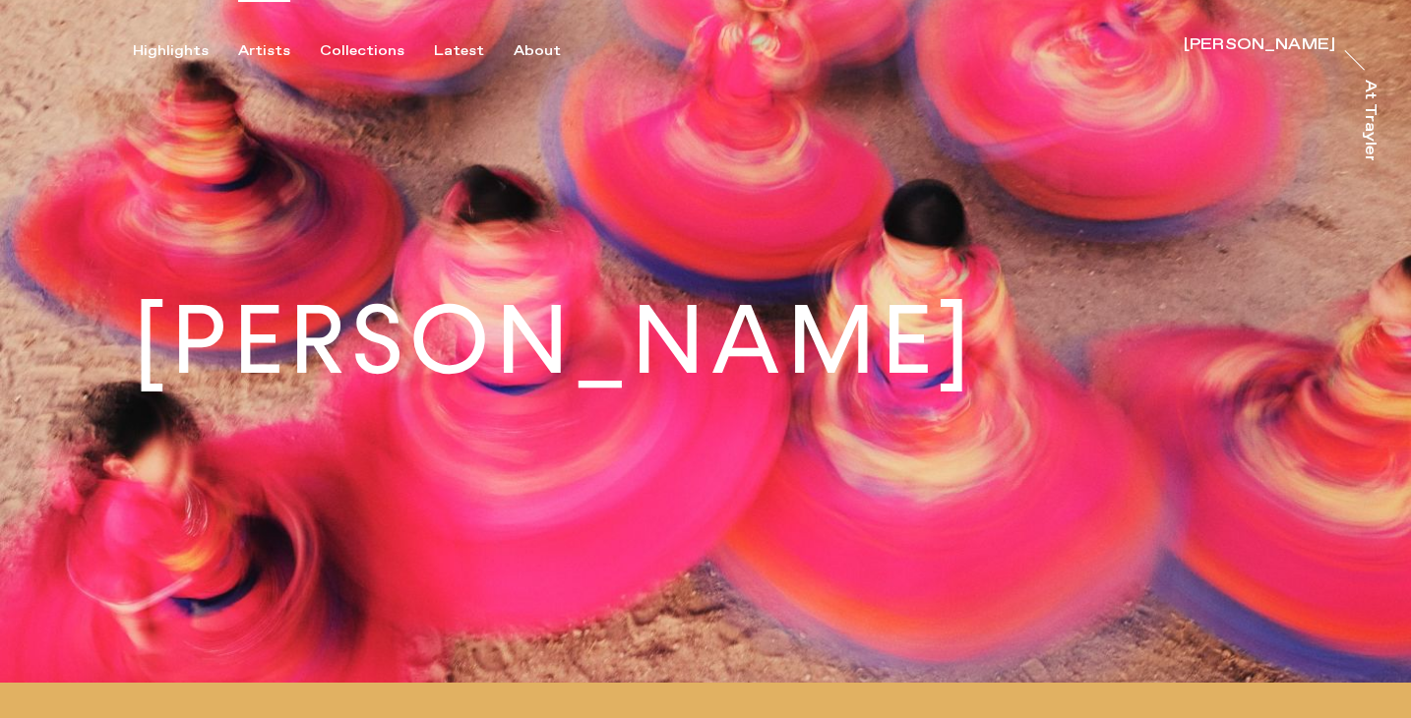
click at [272, 43] on div "Artists" at bounding box center [264, 51] width 52 height 18
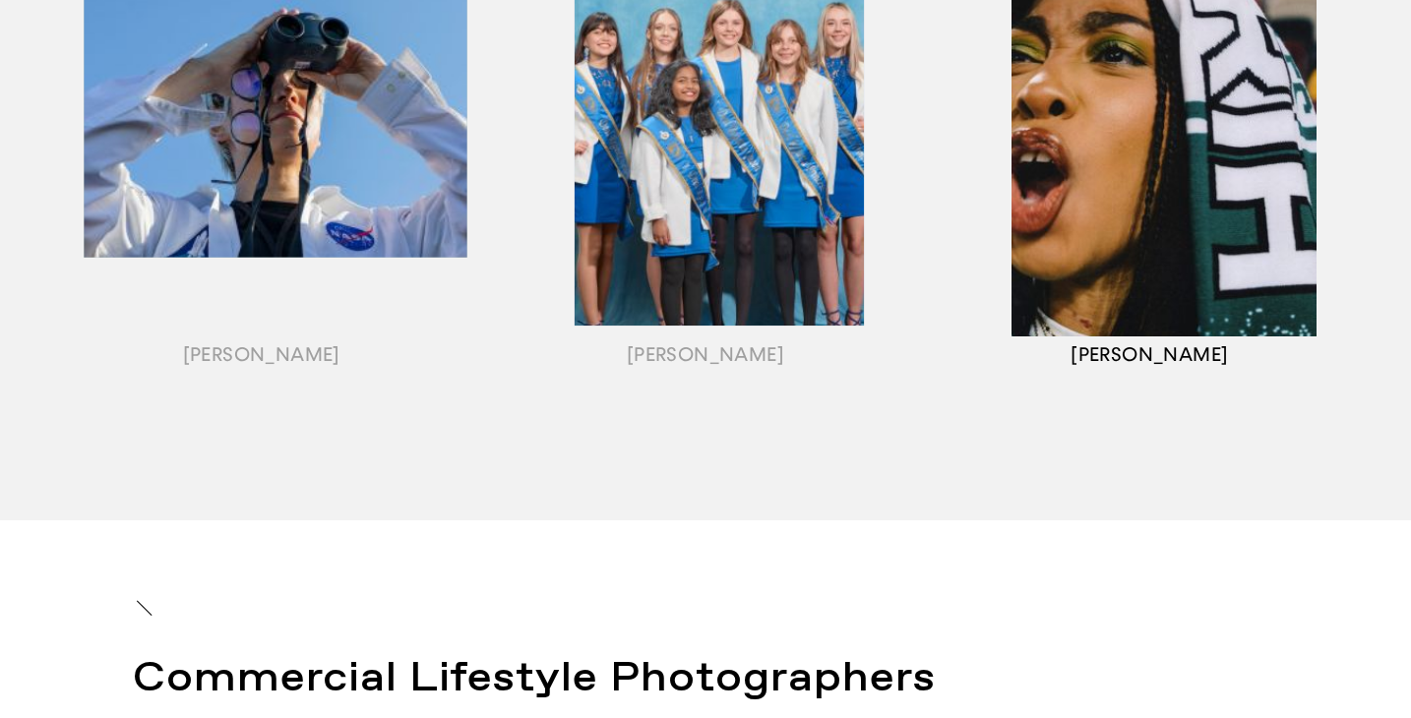
scroll to position [2658, 0]
